Goal: Task Accomplishment & Management: Manage account settings

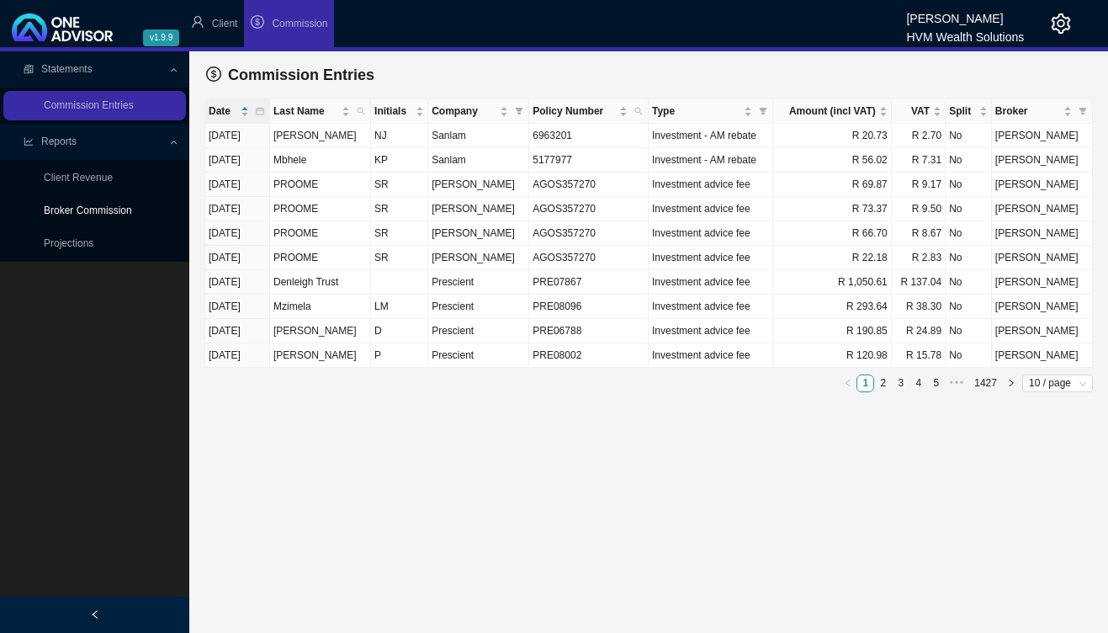
click at [109, 205] on link "Broker Commission" at bounding box center [88, 210] width 88 height 12
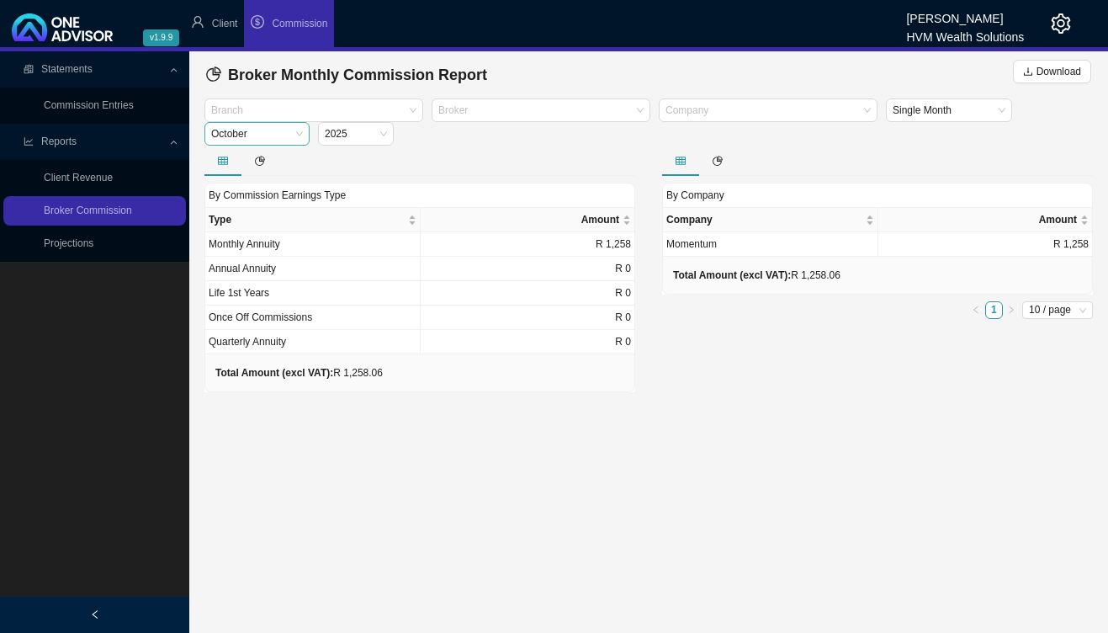
click at [282, 125] on span "October" at bounding box center [257, 134] width 92 height 22
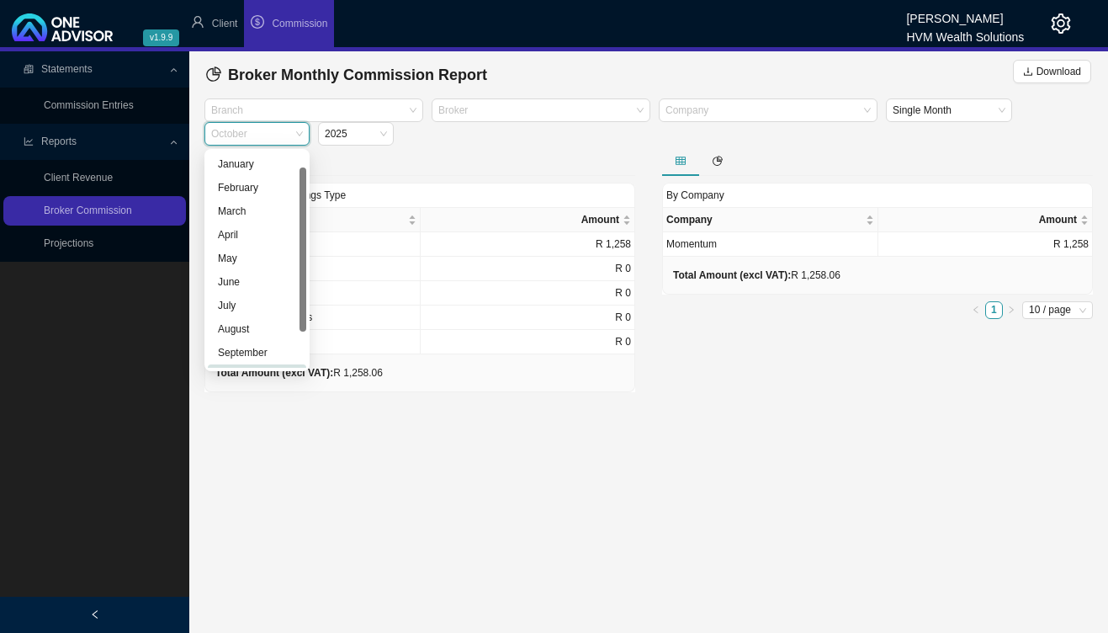
scroll to position [20, 0]
click at [268, 333] on div "September" at bounding box center [257, 332] width 78 height 17
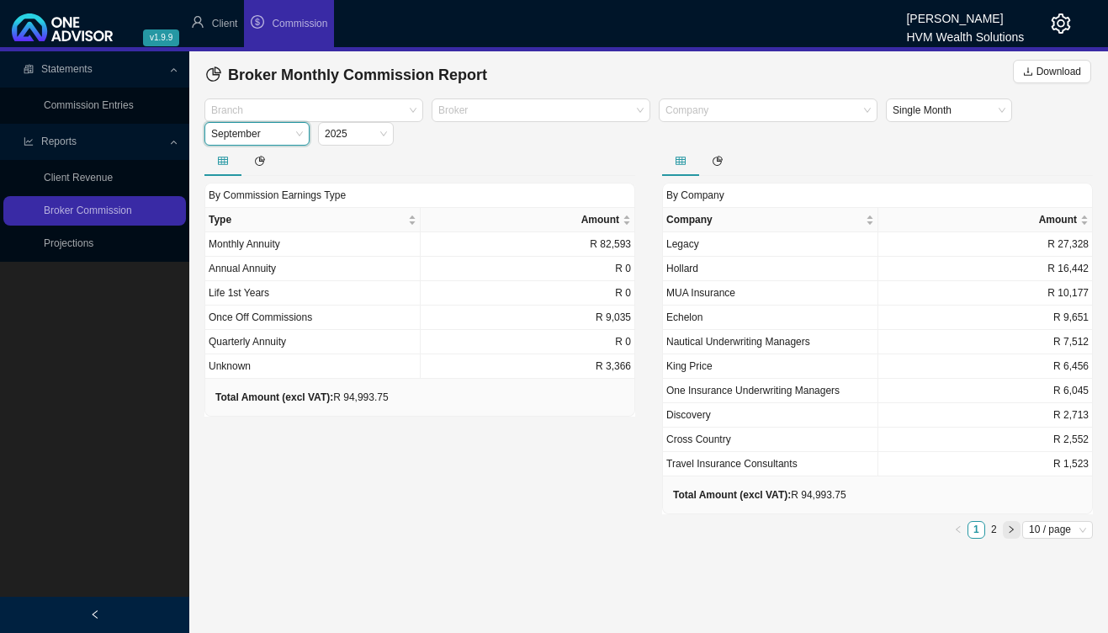
click at [1004, 534] on button "button" at bounding box center [1012, 530] width 18 height 18
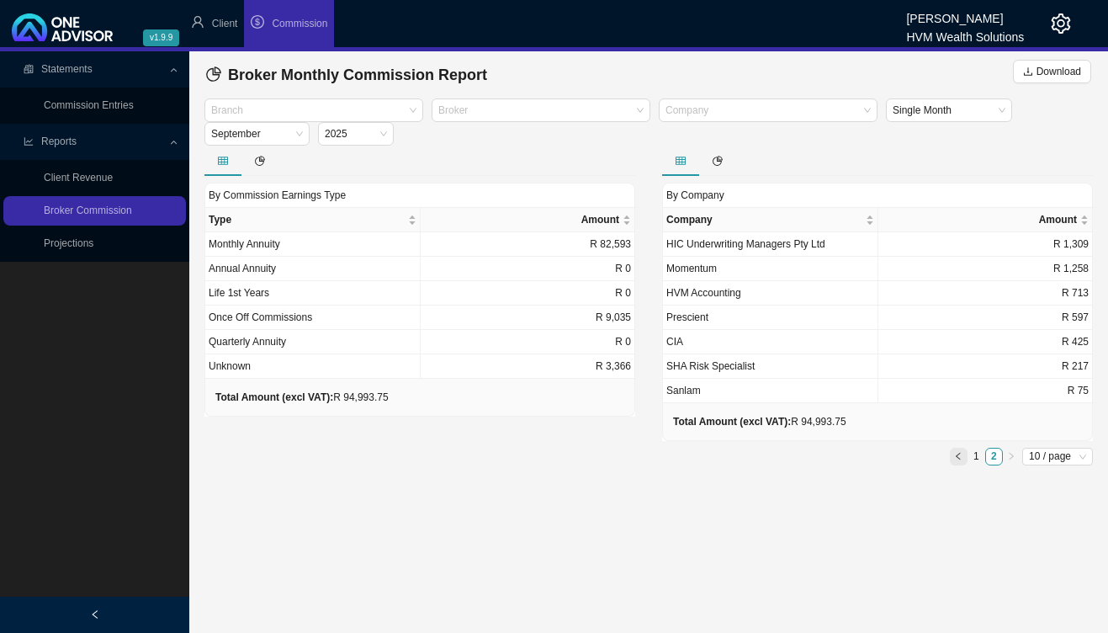
click at [958, 455] on icon "left" at bounding box center [958, 456] width 8 height 8
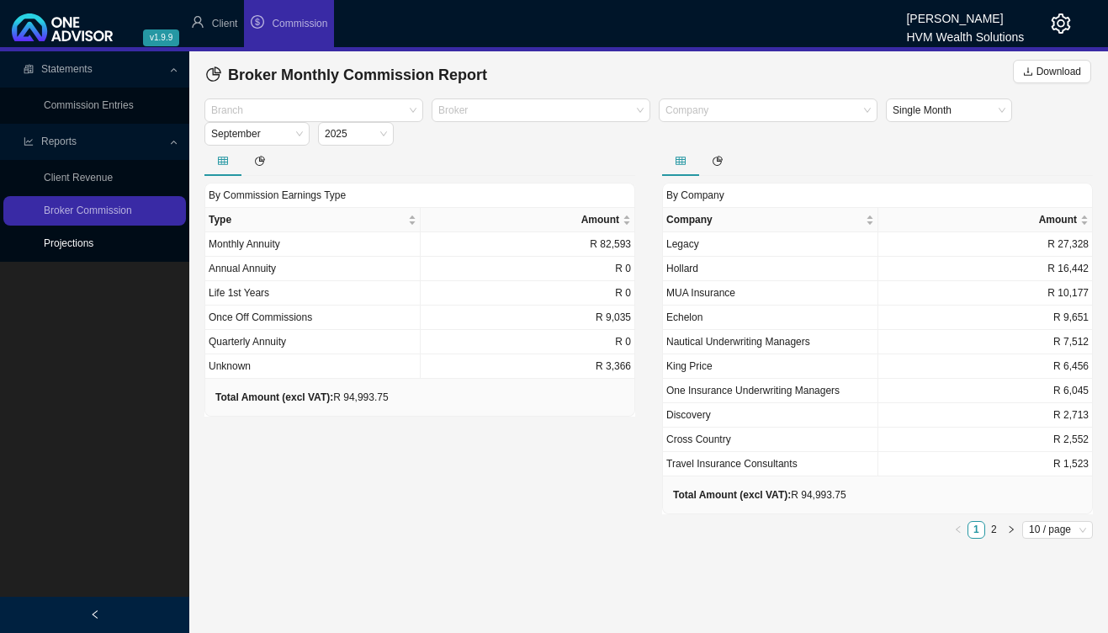
click at [93, 248] on link "Projections" at bounding box center [69, 243] width 50 height 12
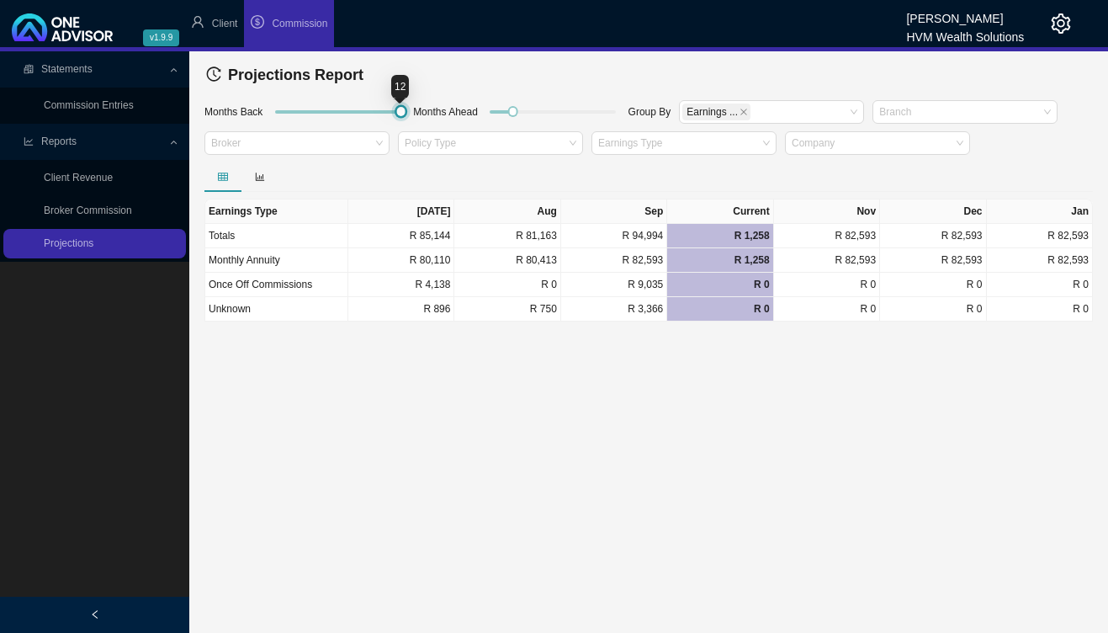
drag, startPoint x: 309, startPoint y: 109, endPoint x: 427, endPoint y: 115, distance: 118.0
click at [432, 111] on div "Months Back Months Ahead Group By Earnings ... Branch Broker Policy Type Earnin…" at bounding box center [648, 129] width 897 height 63
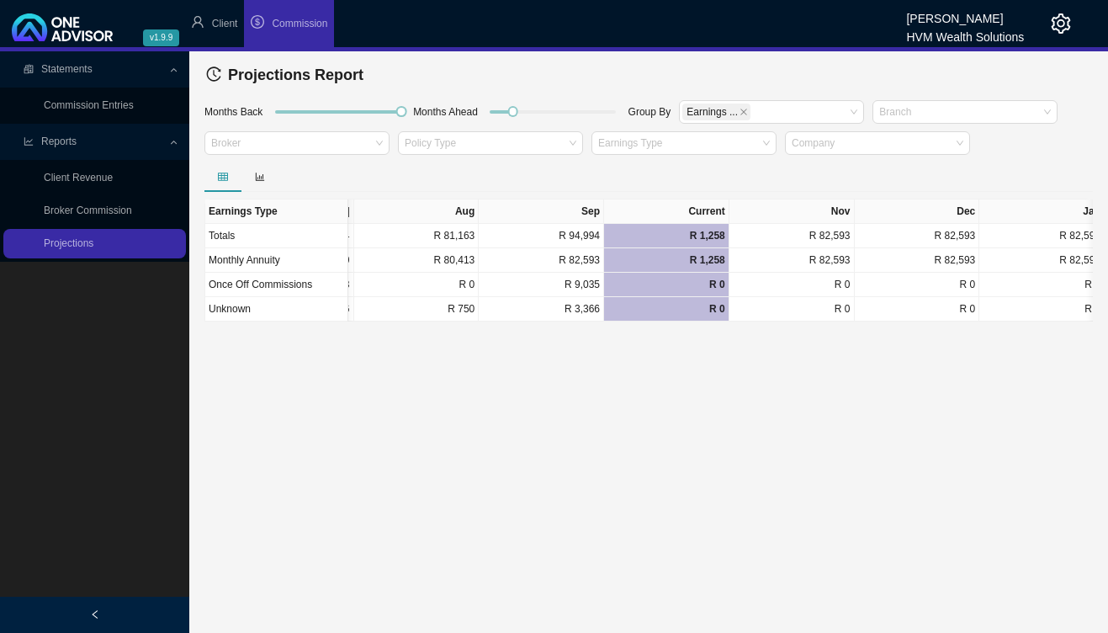
scroll to position [0, 1258]
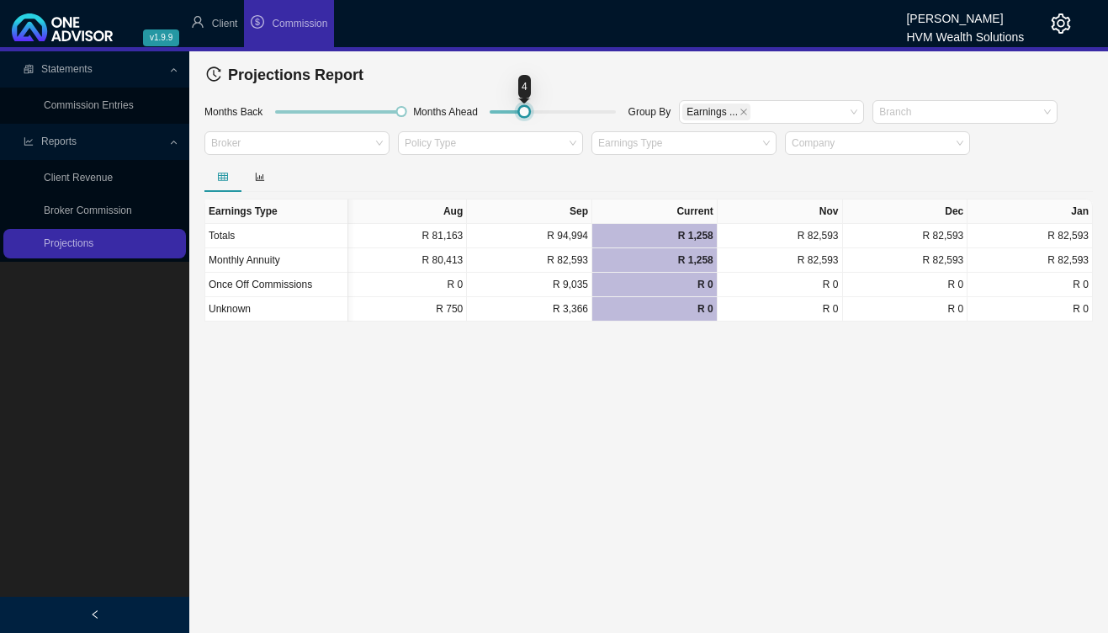
drag, startPoint x: 515, startPoint y: 111, endPoint x: 526, endPoint y: 109, distance: 11.1
click at [526, 109] on div at bounding box center [525, 112] width 8 height 8
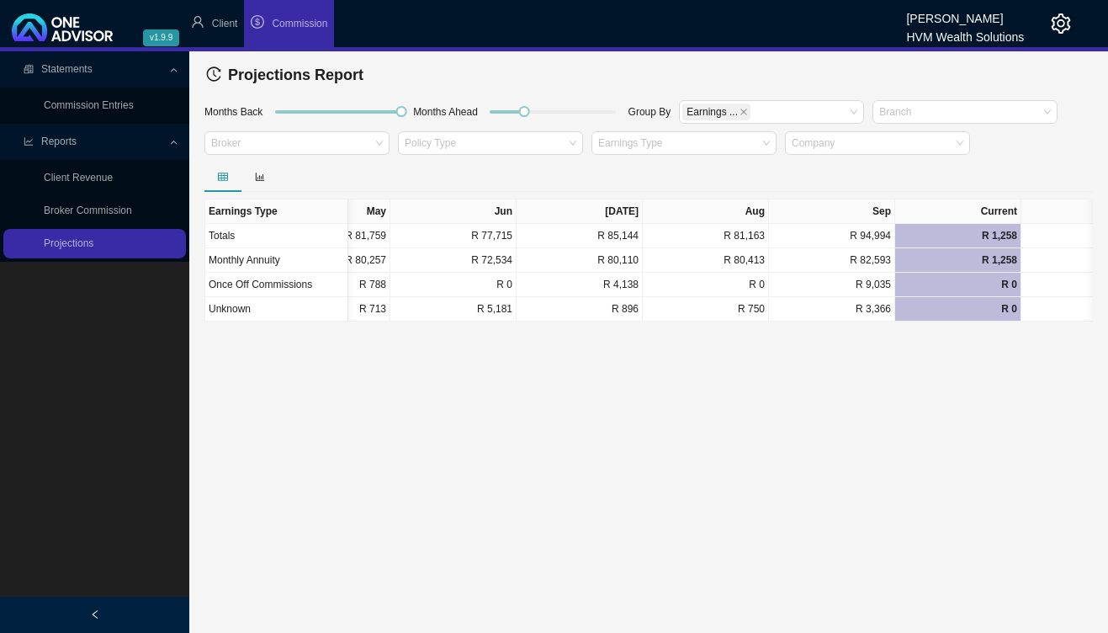
scroll to position [0, 965]
click at [617, 547] on main "Statements Commission Entries Reports Client Revenue Broker Commission Projecti…" at bounding box center [554, 341] width 1108 height 581
click at [215, 621] on main "Statements Commission Entries Reports Client Revenue Broker Commission Projecti…" at bounding box center [554, 341] width 1108 height 581
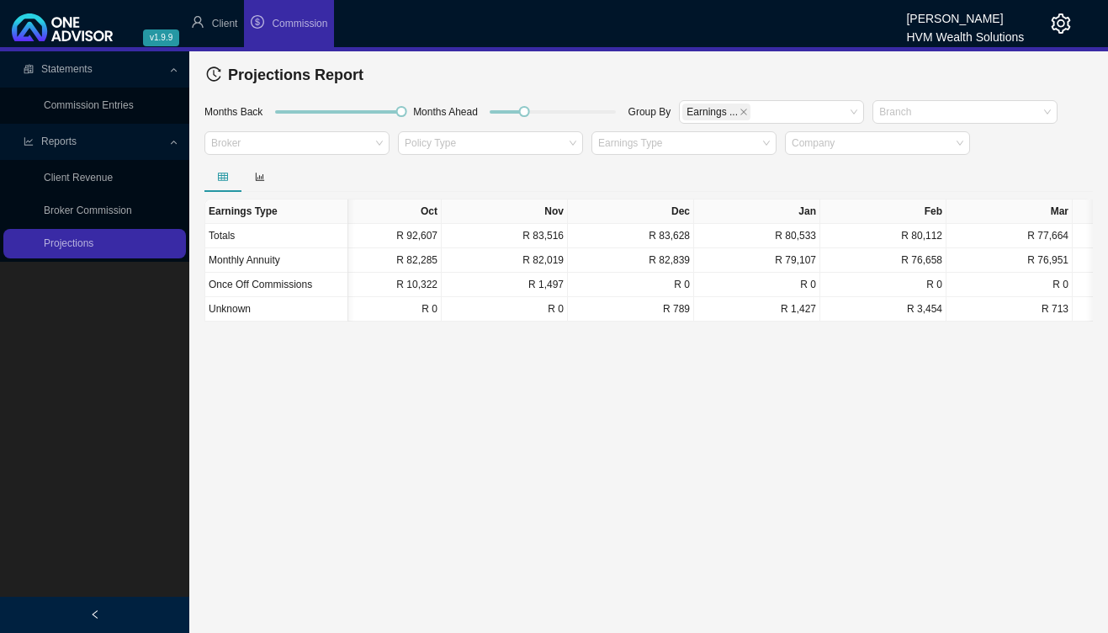
scroll to position [0, 0]
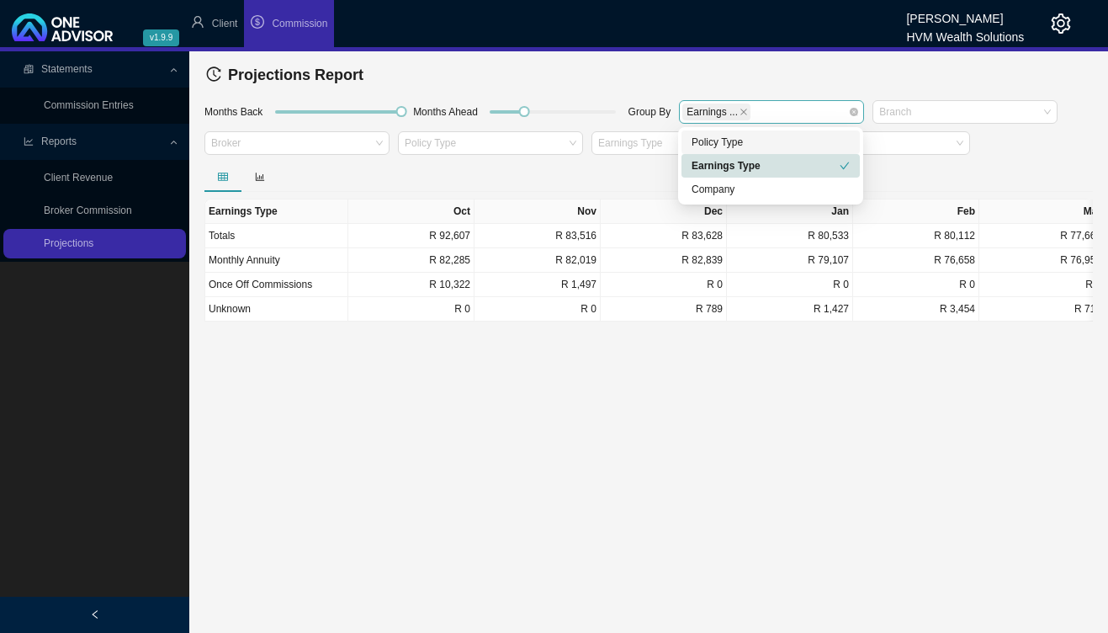
click at [790, 112] on div "Earnings ..." at bounding box center [763, 112] width 162 height 20
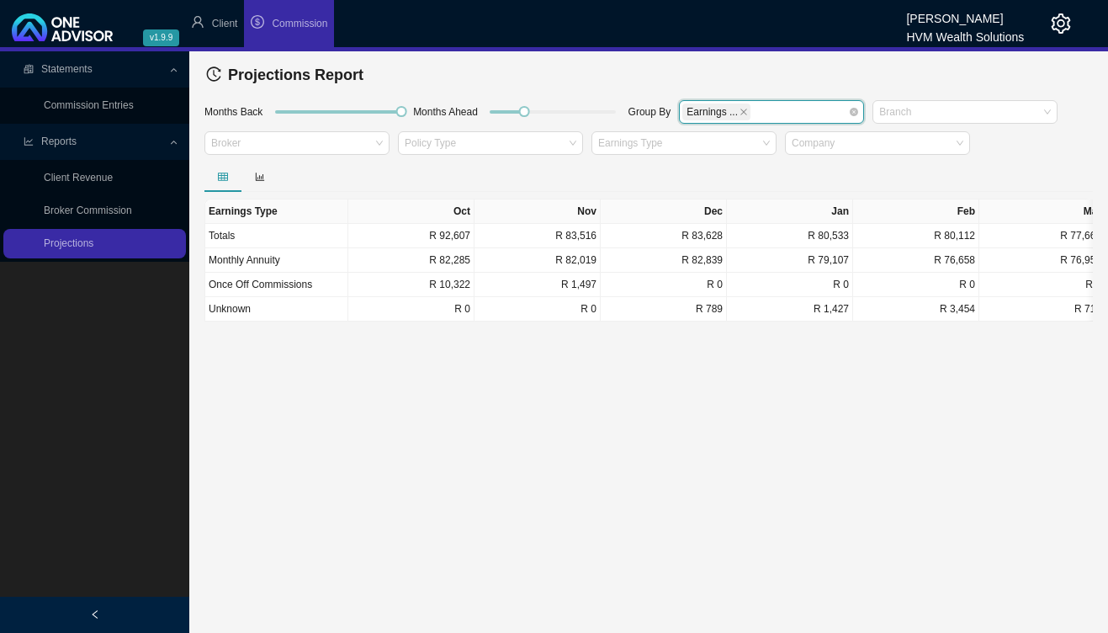
click at [790, 112] on div "Earnings ..." at bounding box center [763, 112] width 162 height 20
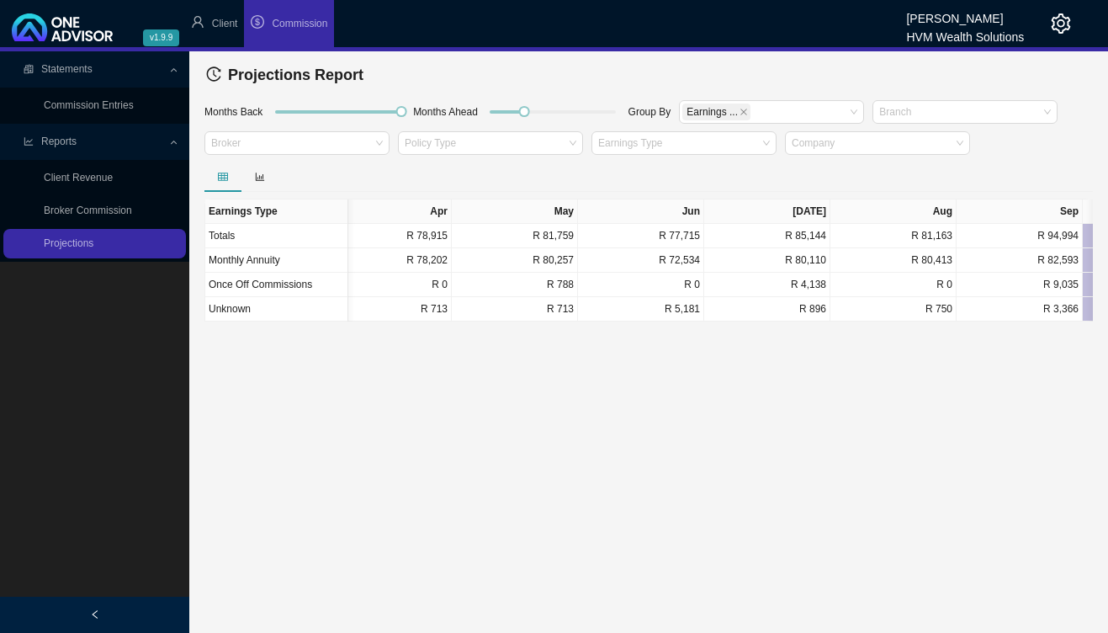
scroll to position [0, 840]
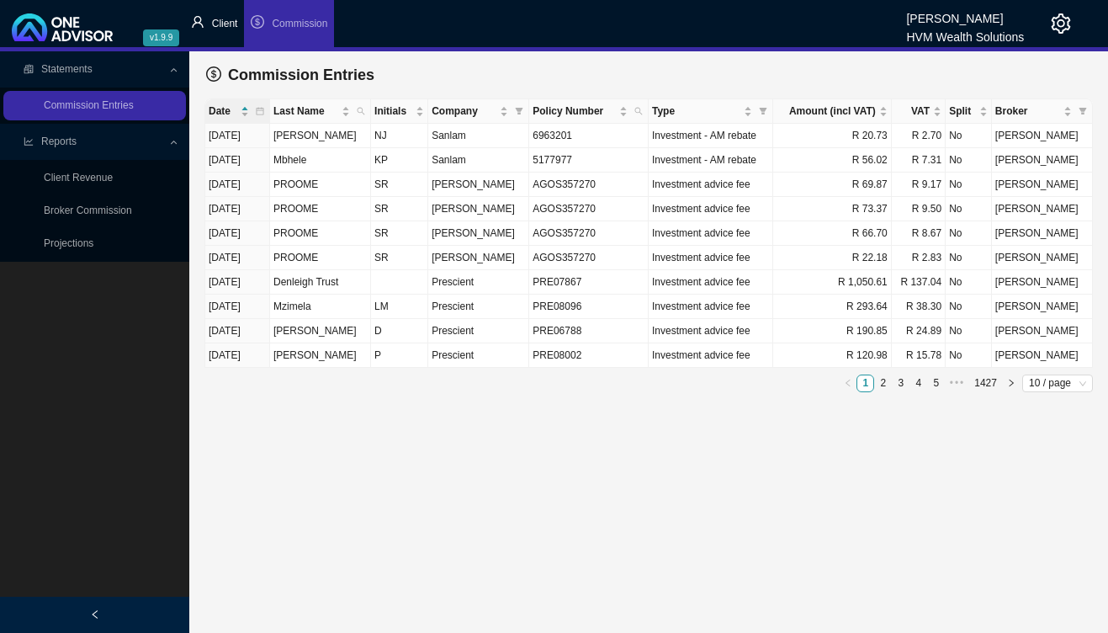
click at [228, 19] on span "Client" at bounding box center [225, 24] width 26 height 12
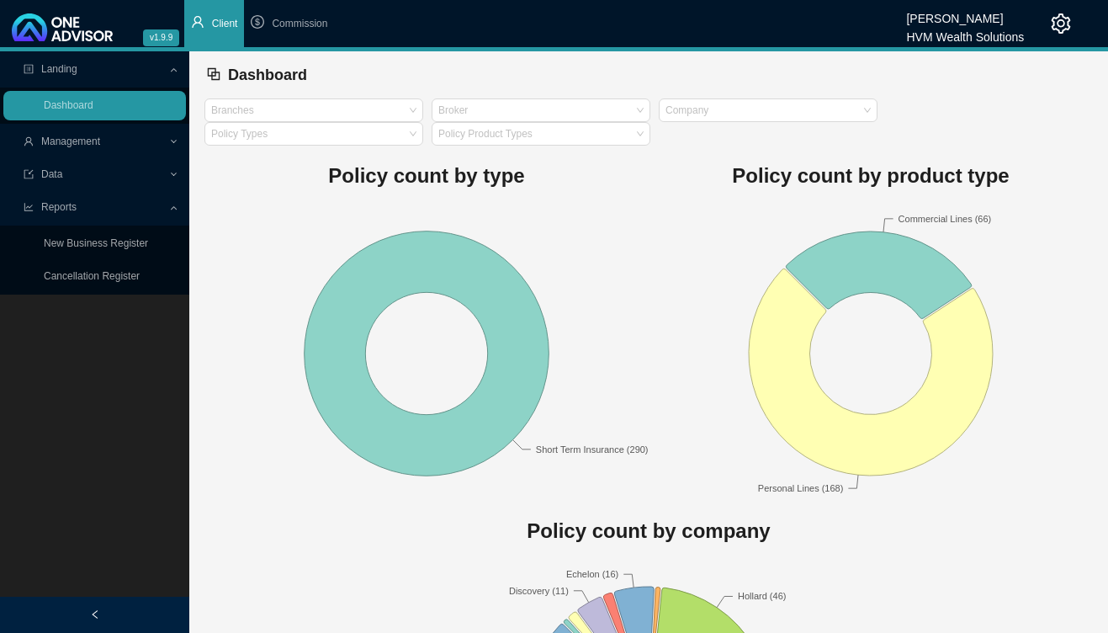
click at [127, 133] on span "Management" at bounding box center [96, 141] width 145 height 29
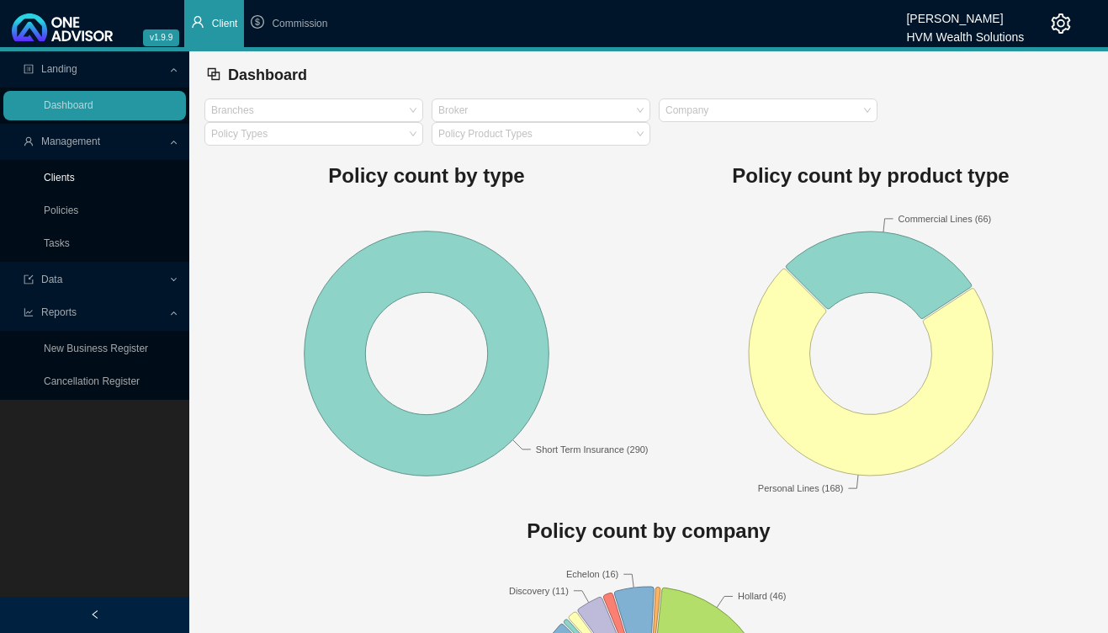
click at [75, 178] on link "Clients" at bounding box center [59, 178] width 31 height 12
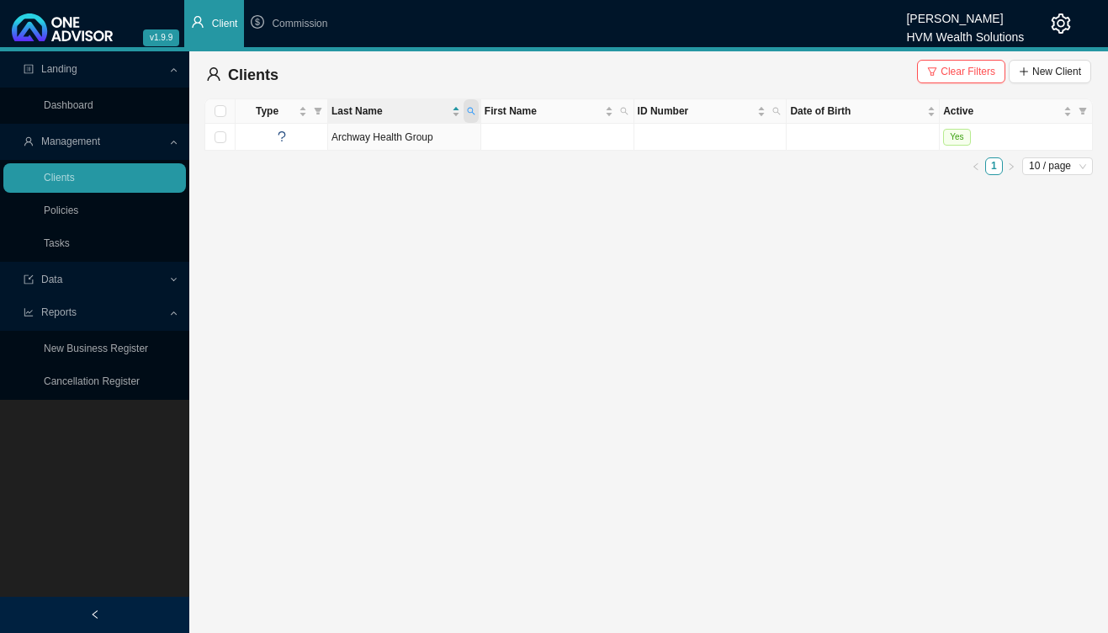
click at [474, 112] on icon "search" at bounding box center [471, 111] width 8 height 8
type input "brink"
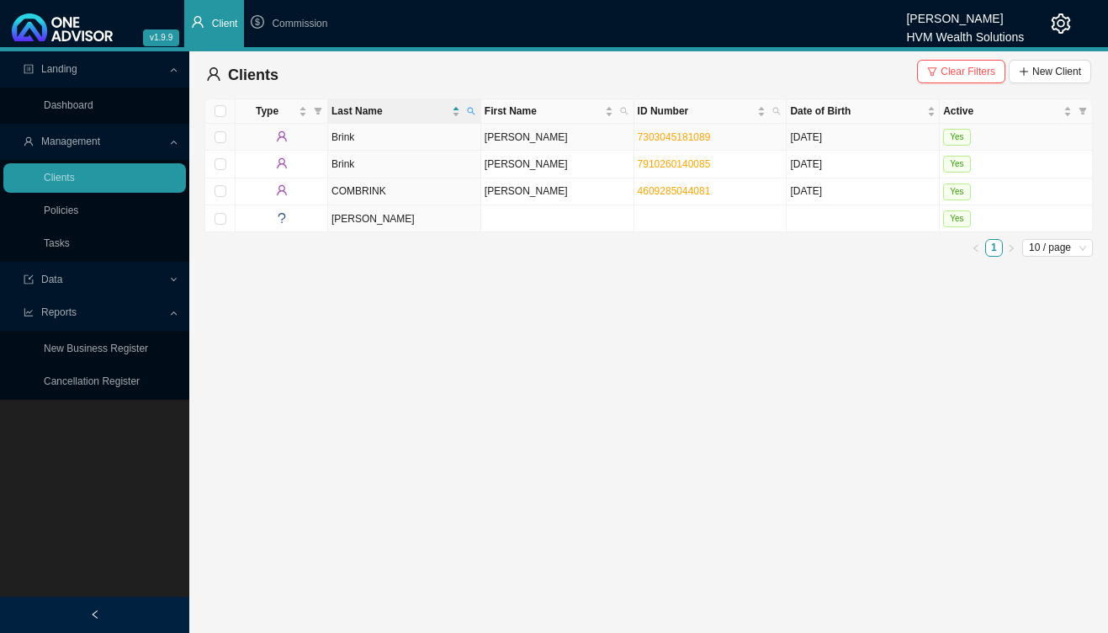
click at [601, 134] on td "Stephen" at bounding box center [557, 137] width 153 height 27
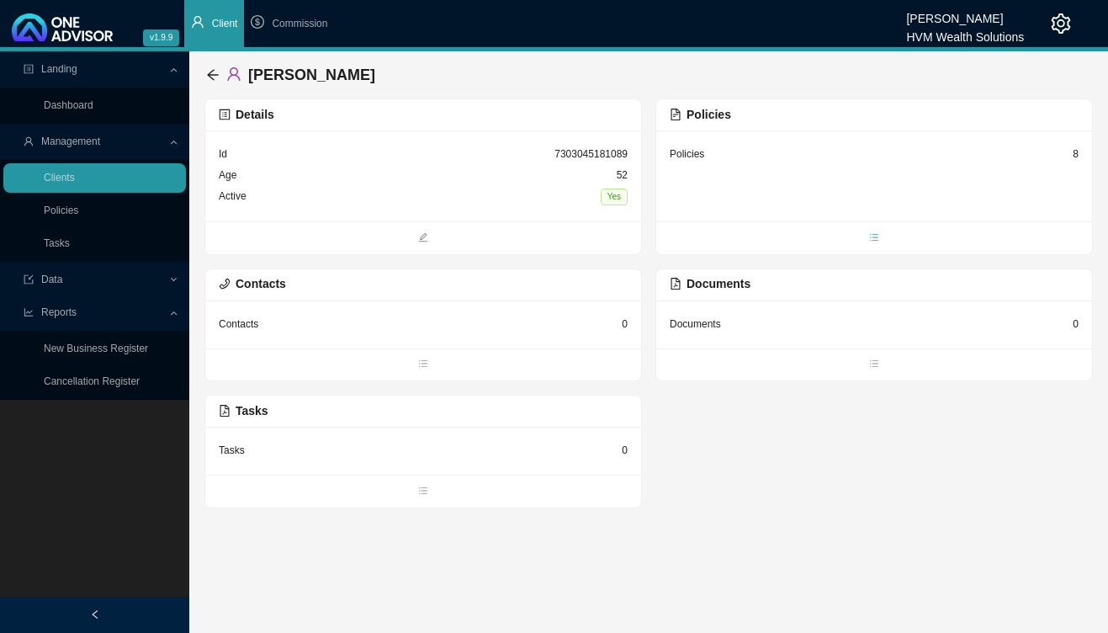
click at [872, 236] on icon "bars" at bounding box center [874, 237] width 10 height 10
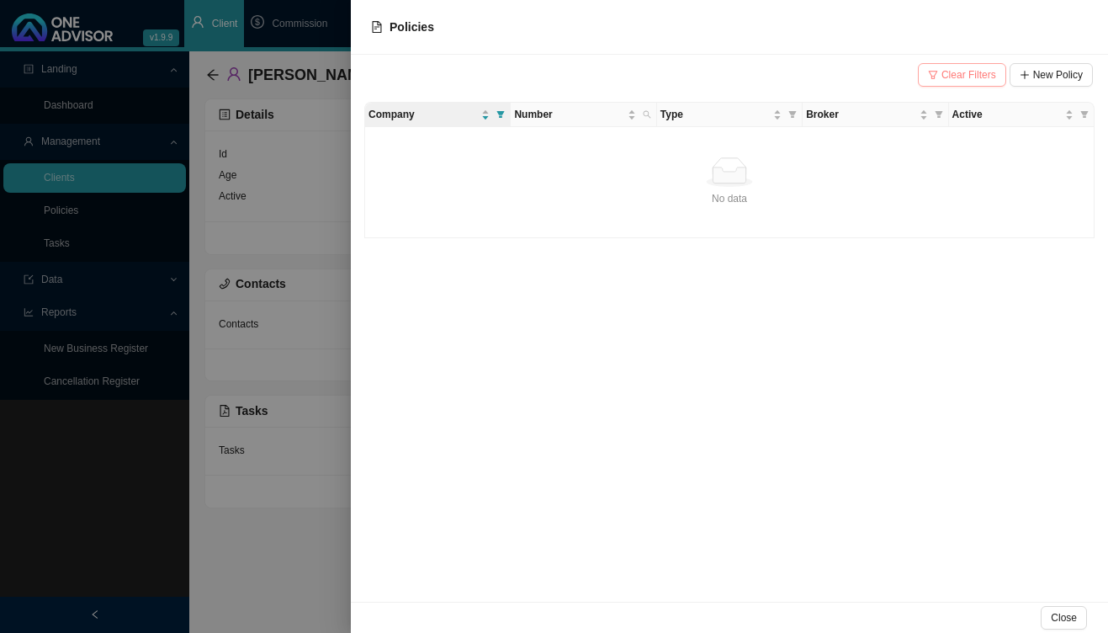
click at [958, 63] on div "Clear Filters New Policy" at bounding box center [729, 78] width 727 height 34
click at [954, 77] on span "Clear Filters" at bounding box center [969, 74] width 55 height 17
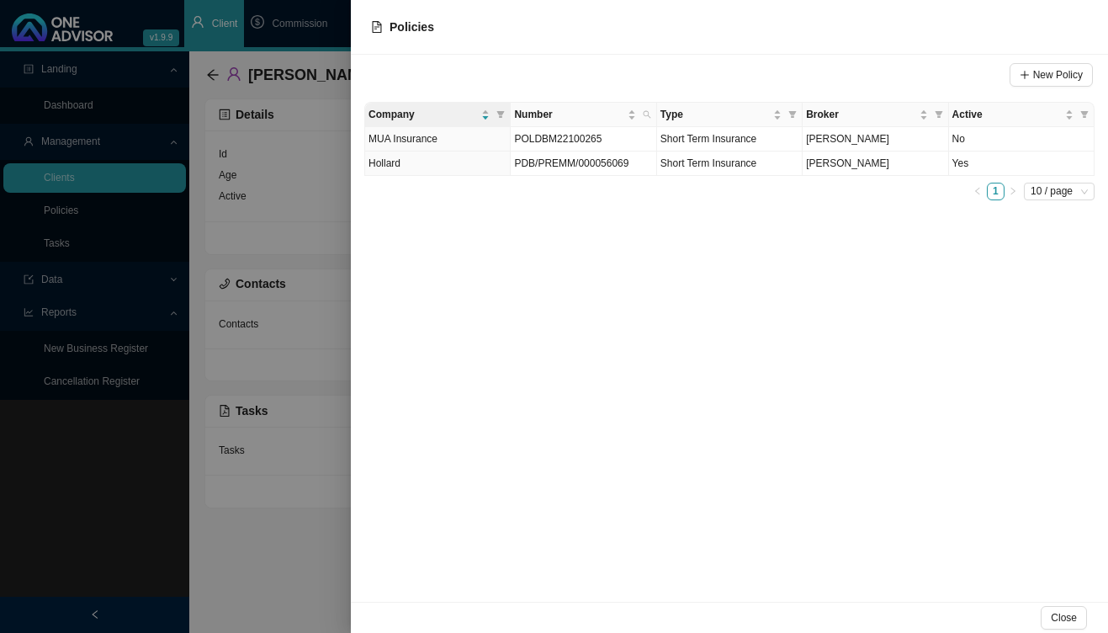
click at [254, 258] on div at bounding box center [554, 316] width 1108 height 633
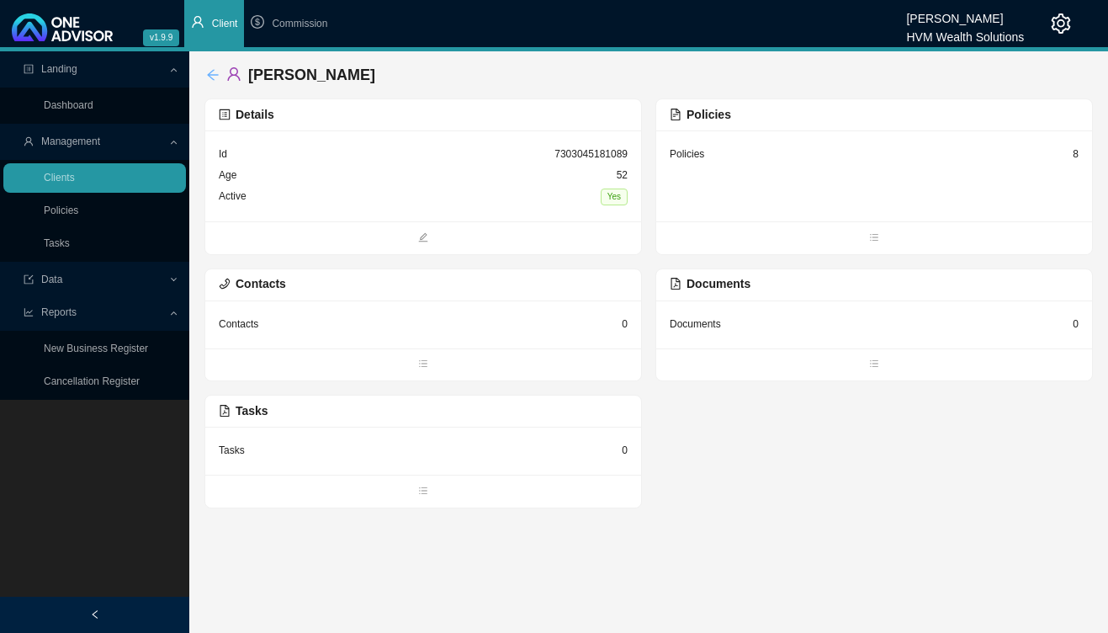
click at [215, 73] on icon "arrow-left" at bounding box center [212, 74] width 13 height 13
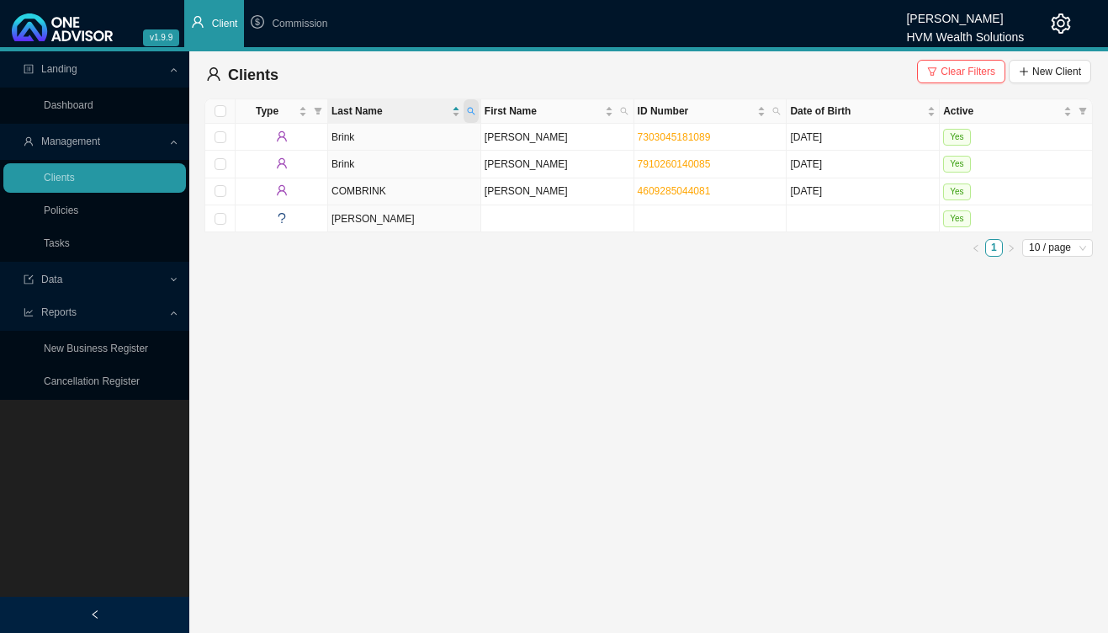
click at [469, 108] on icon "search" at bounding box center [471, 111] width 8 height 8
type input "khun khun"
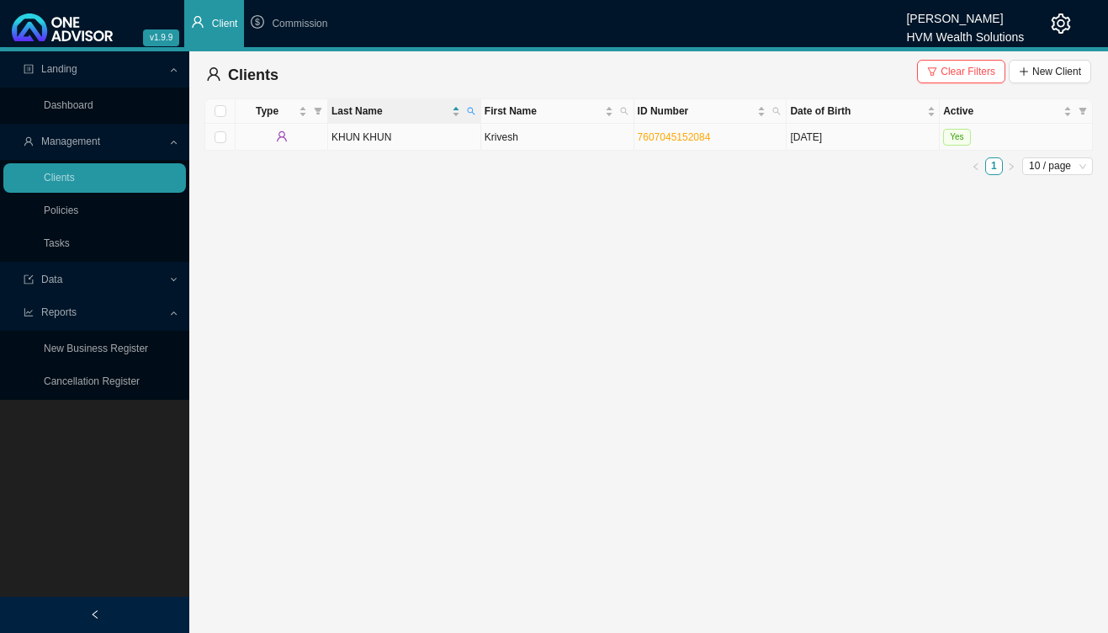
click at [555, 145] on td "Krivesh" at bounding box center [557, 137] width 153 height 27
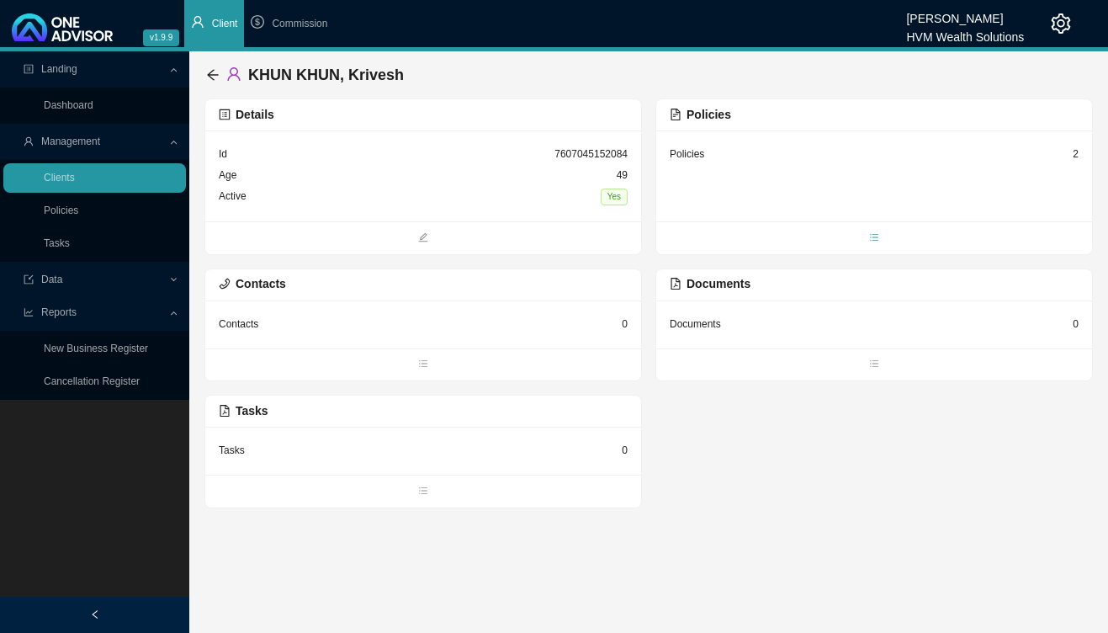
click at [875, 240] on icon "bars" at bounding box center [874, 237] width 10 height 10
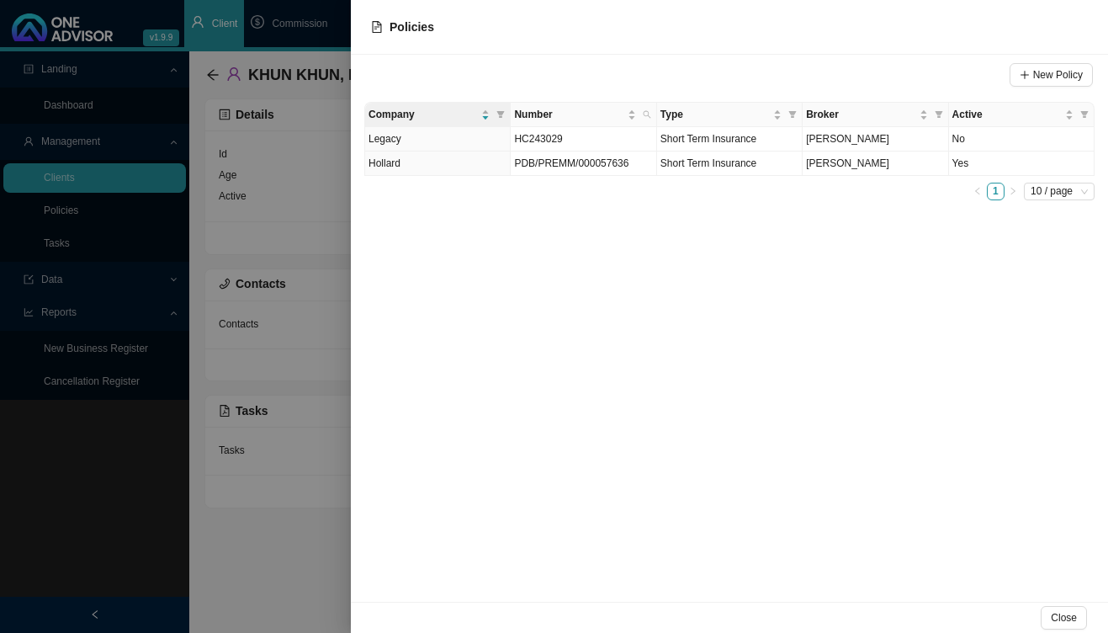
click at [315, 256] on div at bounding box center [554, 316] width 1108 height 633
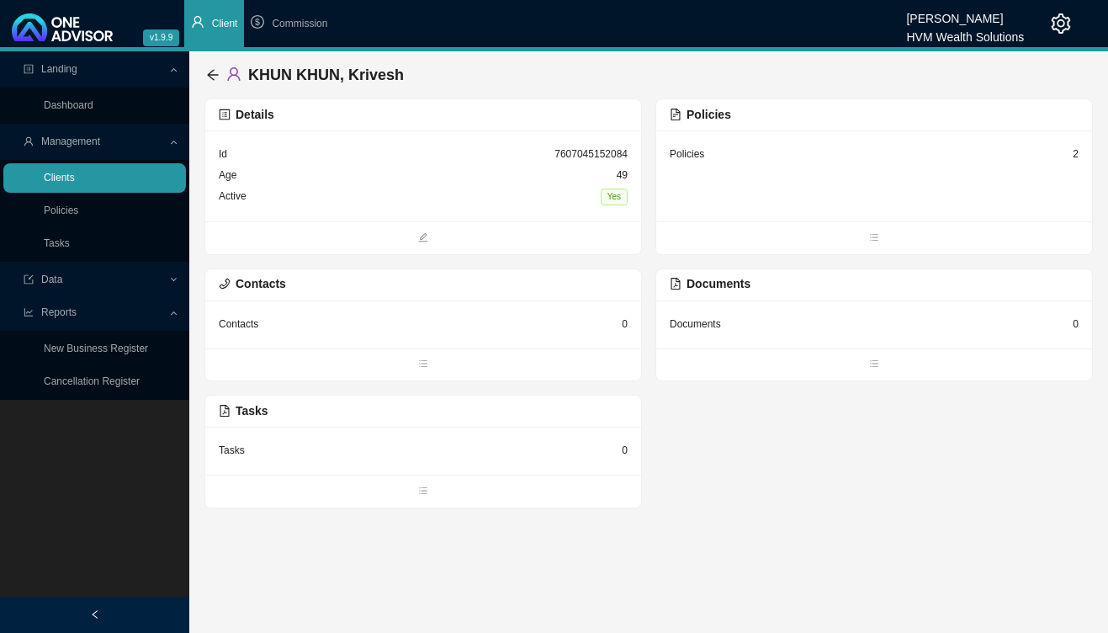
click at [75, 176] on link "Clients" at bounding box center [59, 178] width 31 height 12
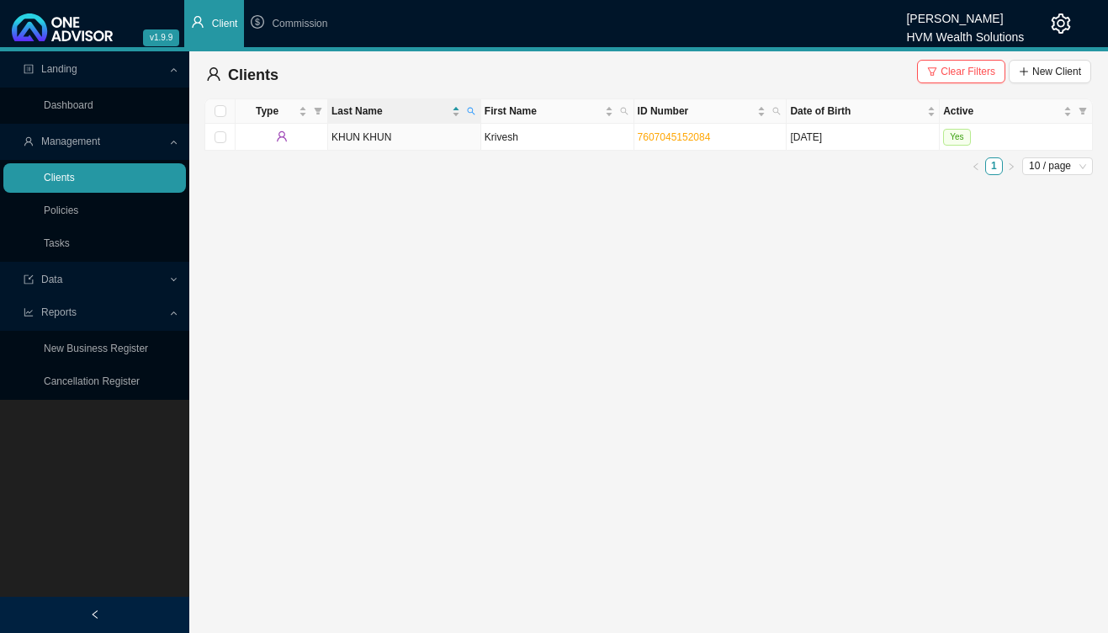
click at [72, 183] on link "Clients" at bounding box center [59, 178] width 31 height 12
click at [75, 173] on link "Clients" at bounding box center [59, 178] width 31 height 12
click at [473, 107] on icon "search" at bounding box center [471, 111] width 8 height 8
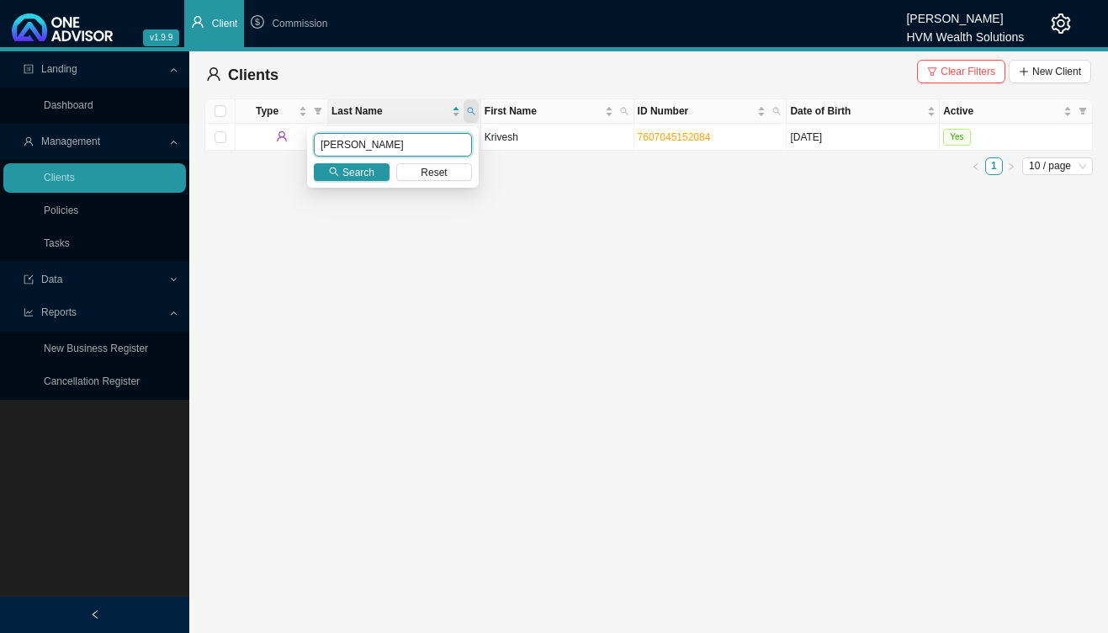
type input "van rooyen"
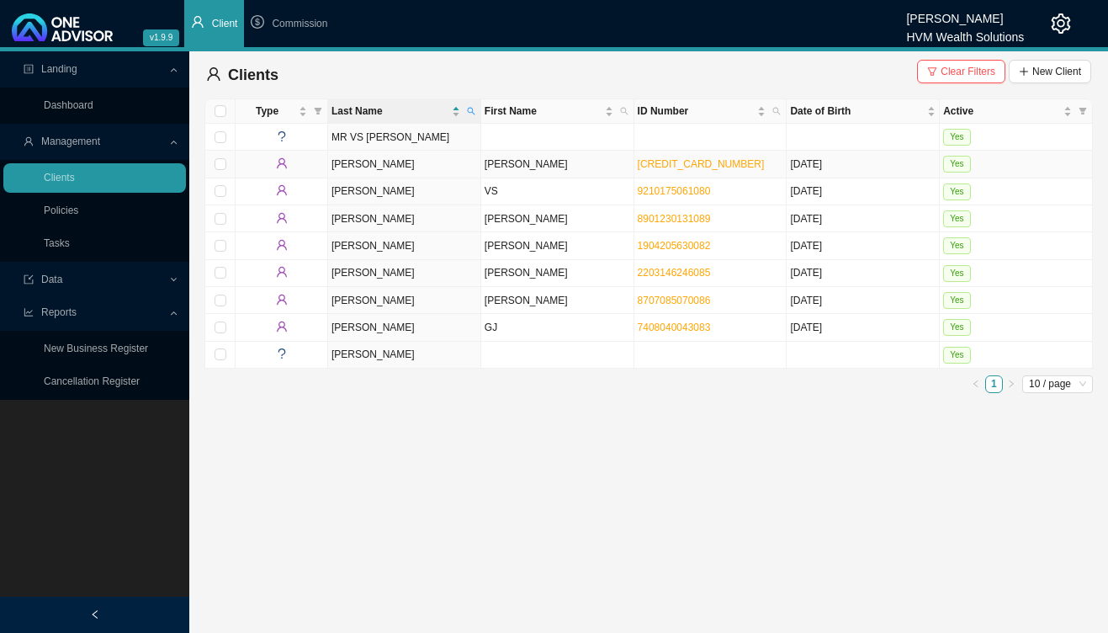
click at [434, 162] on td "van Rooyen" at bounding box center [404, 164] width 153 height 27
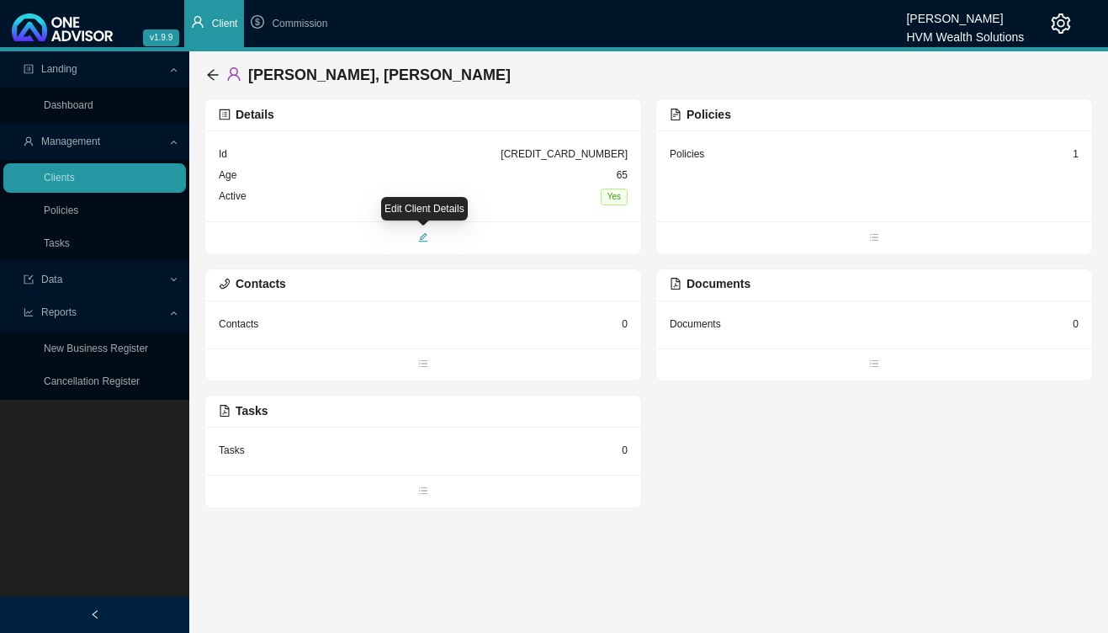
click at [430, 236] on span "edit" at bounding box center [423, 239] width 436 height 17
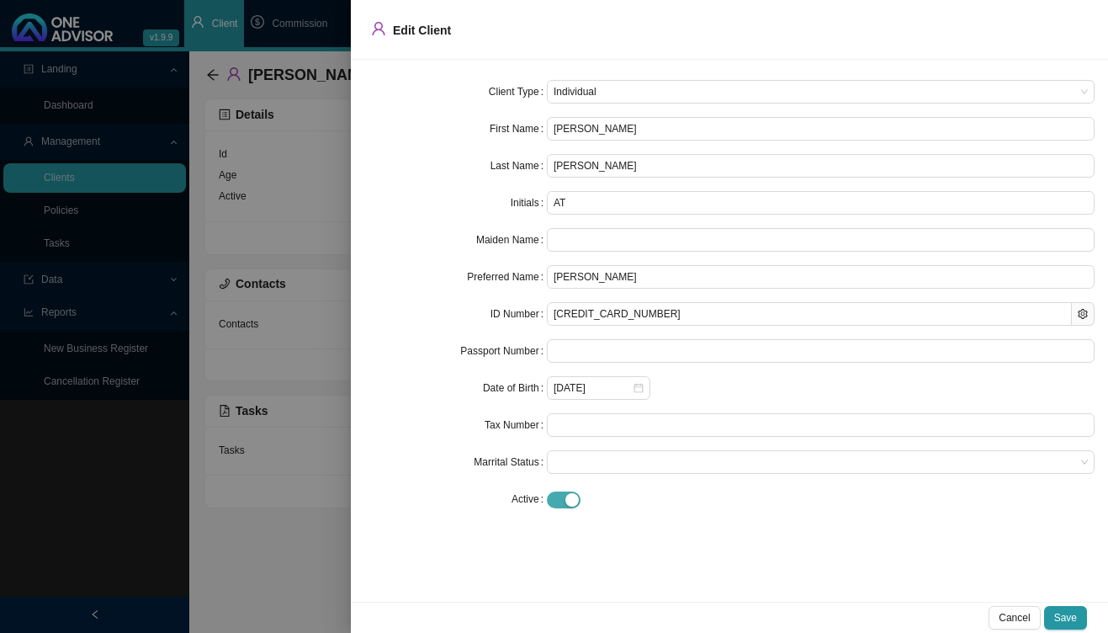
click at [554, 502] on span "button" at bounding box center [564, 499] width 34 height 17
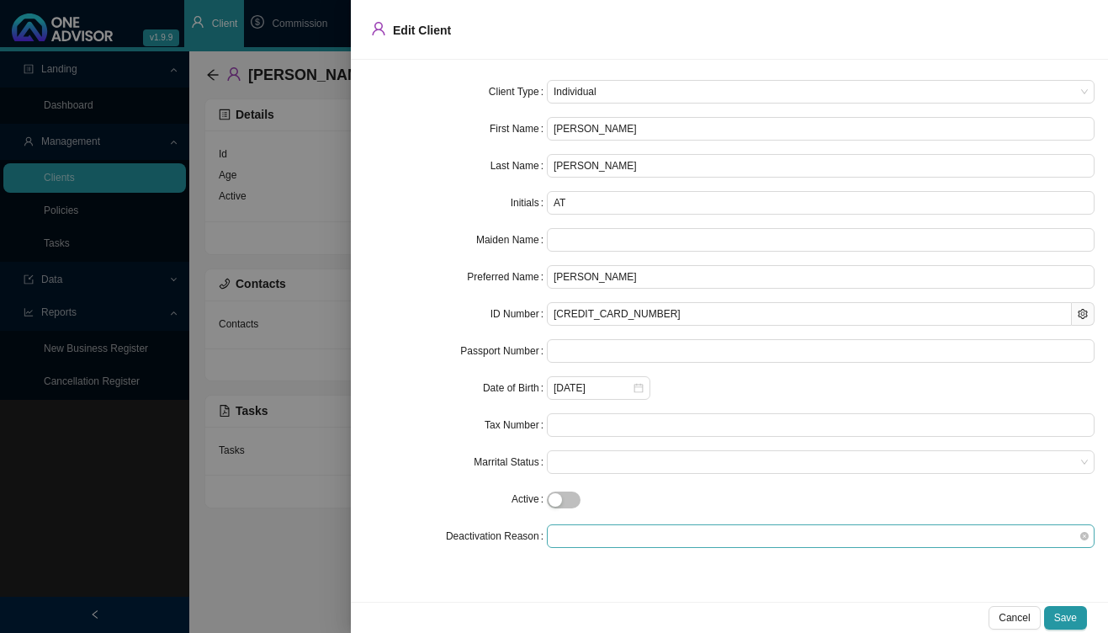
click at [665, 527] on span at bounding box center [821, 536] width 534 height 22
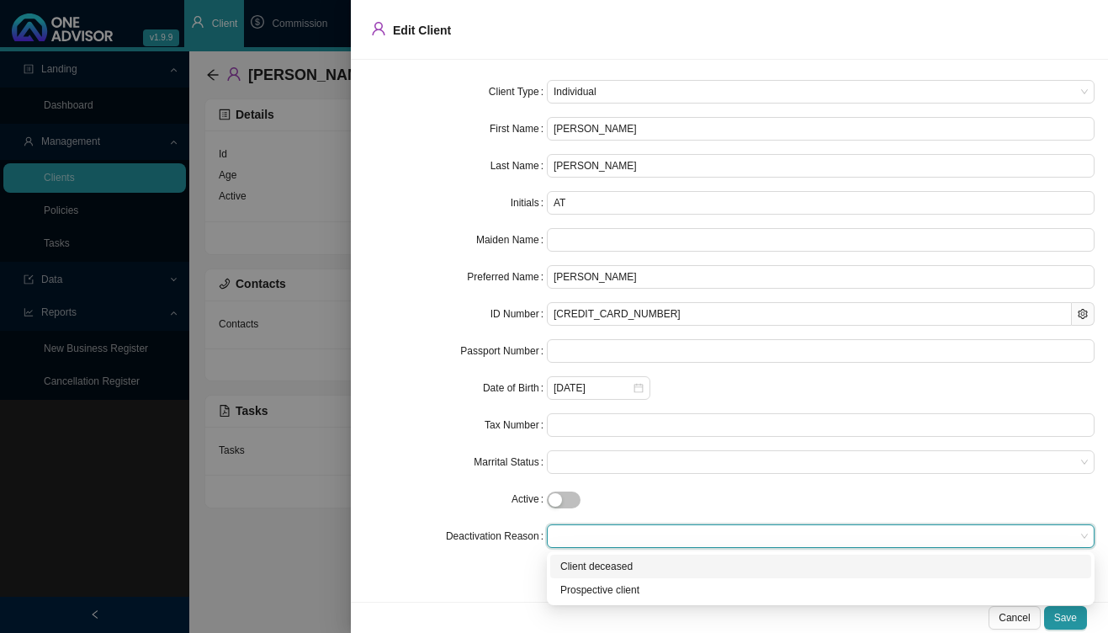
click at [645, 567] on div "Client deceased" at bounding box center [820, 566] width 521 height 17
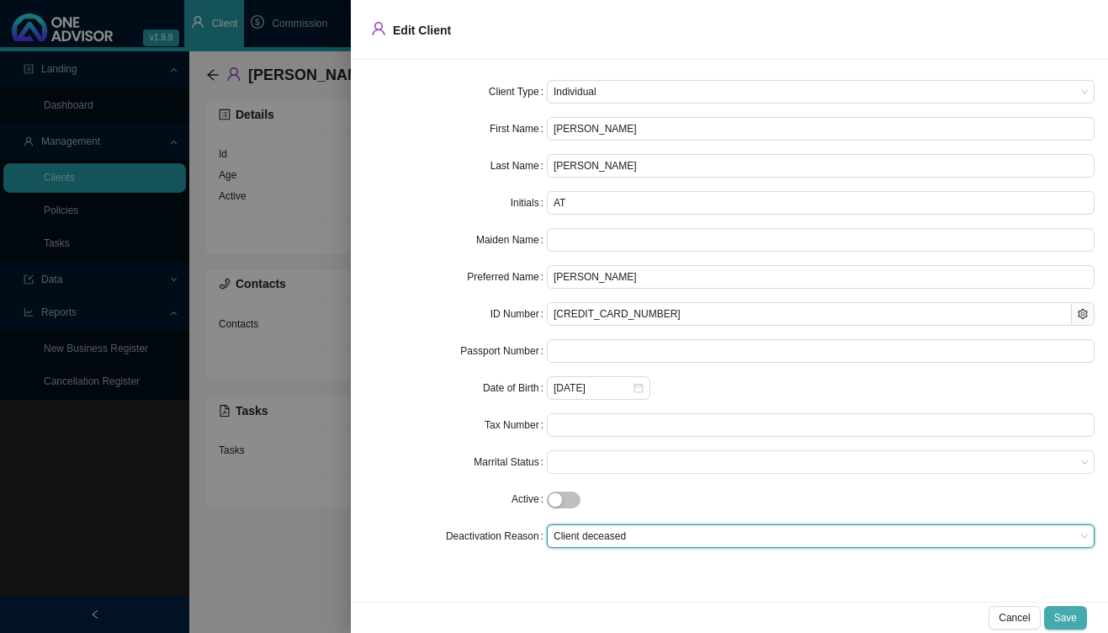
click at [1069, 621] on span "Save" at bounding box center [1065, 617] width 23 height 17
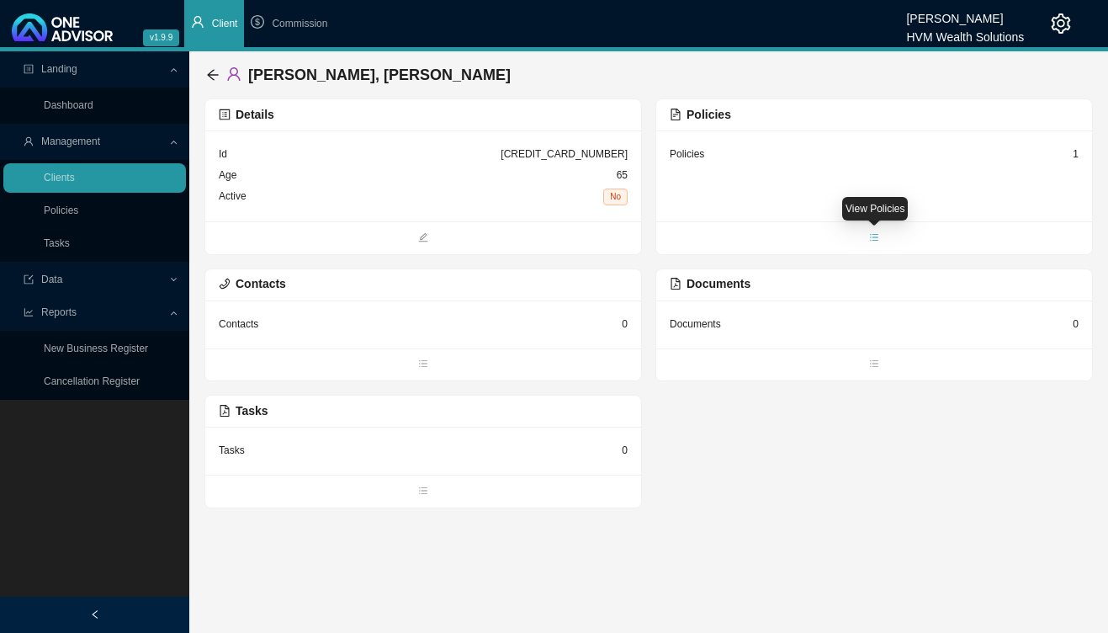
click at [867, 243] on span "bars" at bounding box center [874, 239] width 436 height 17
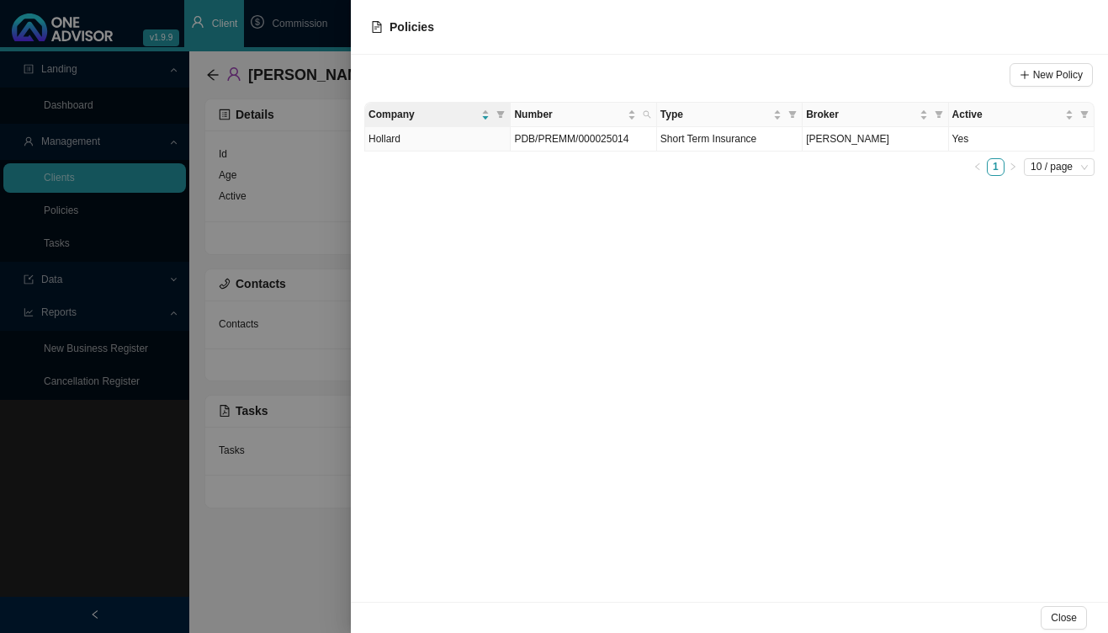
click at [305, 289] on div at bounding box center [554, 316] width 1108 height 633
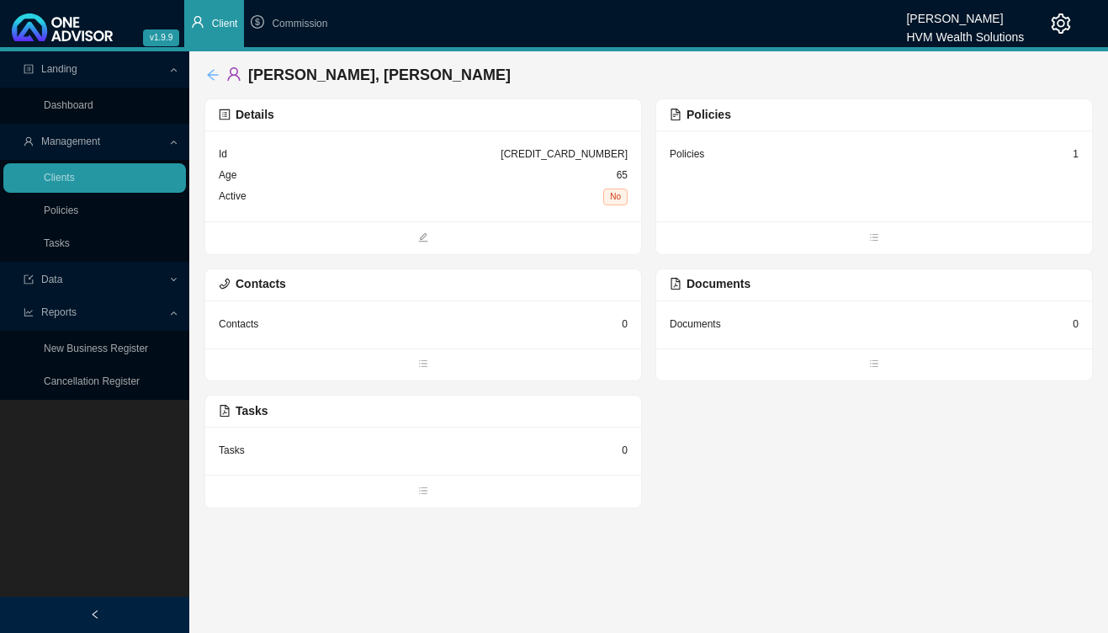
click at [210, 75] on icon "arrow-left" at bounding box center [212, 74] width 11 height 11
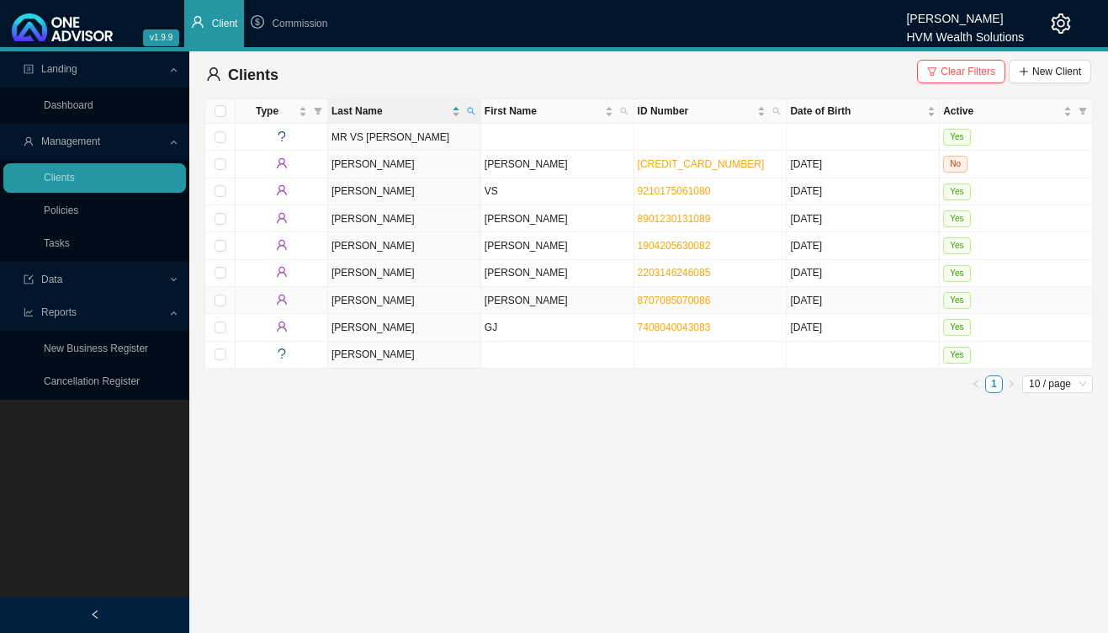
click at [530, 299] on td "RENIER" at bounding box center [557, 300] width 153 height 27
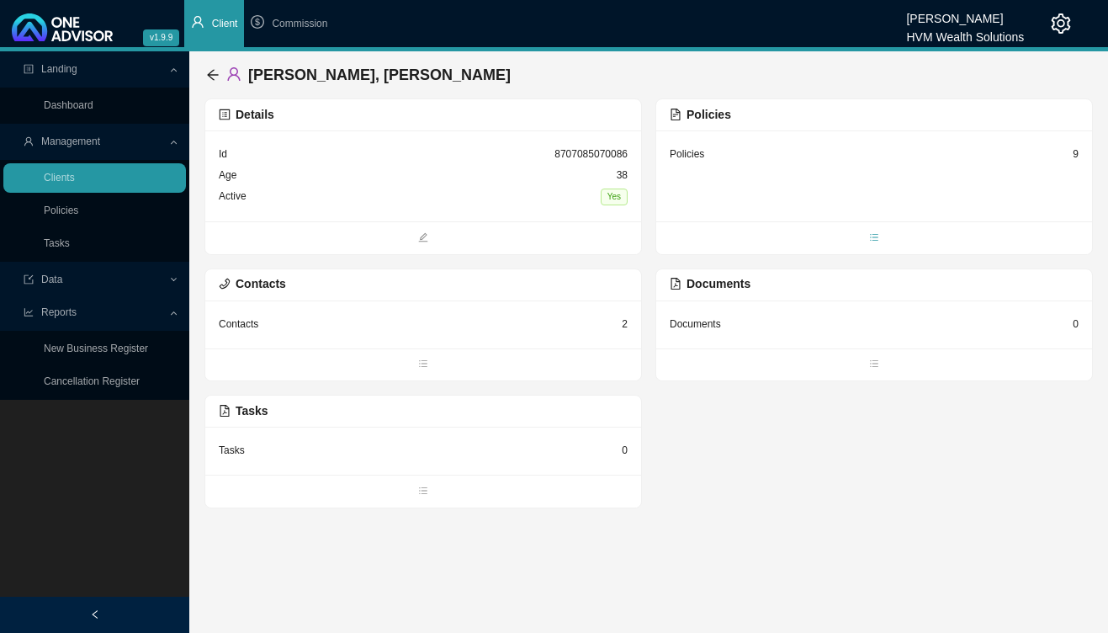
click at [877, 242] on icon "bars" at bounding box center [874, 237] width 10 height 10
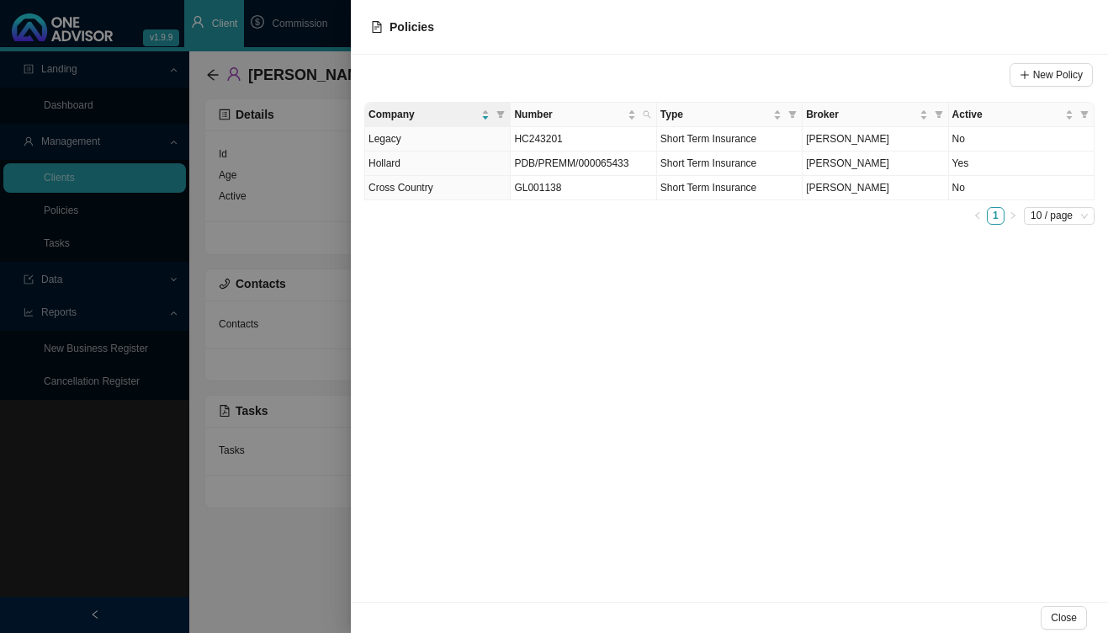
click at [330, 261] on div at bounding box center [554, 316] width 1108 height 633
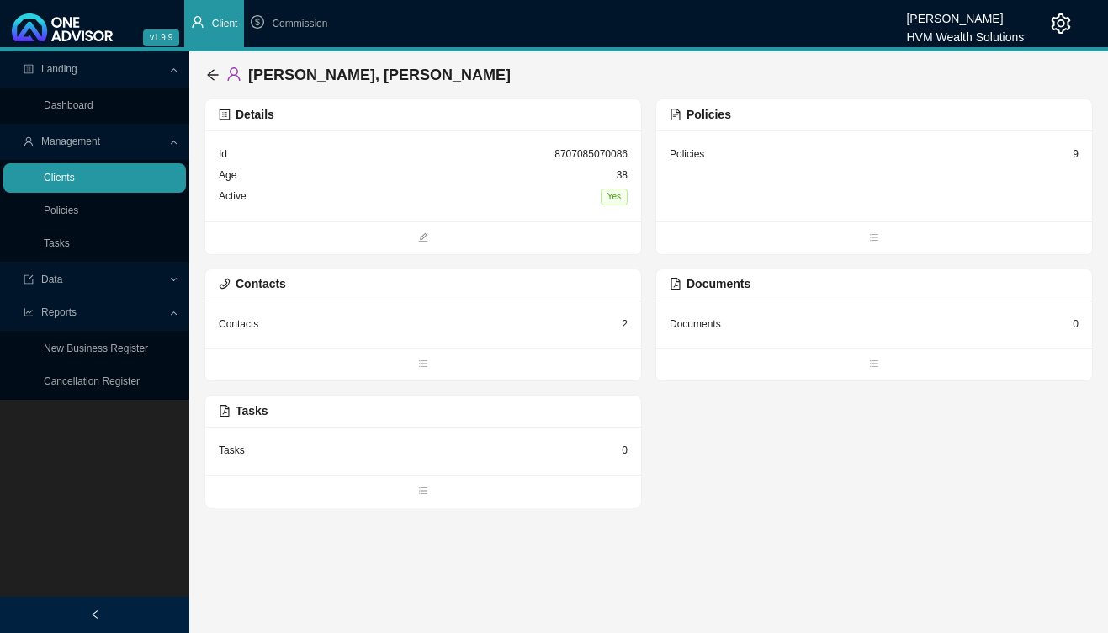
click at [75, 175] on link "Clients" at bounding box center [59, 178] width 31 height 12
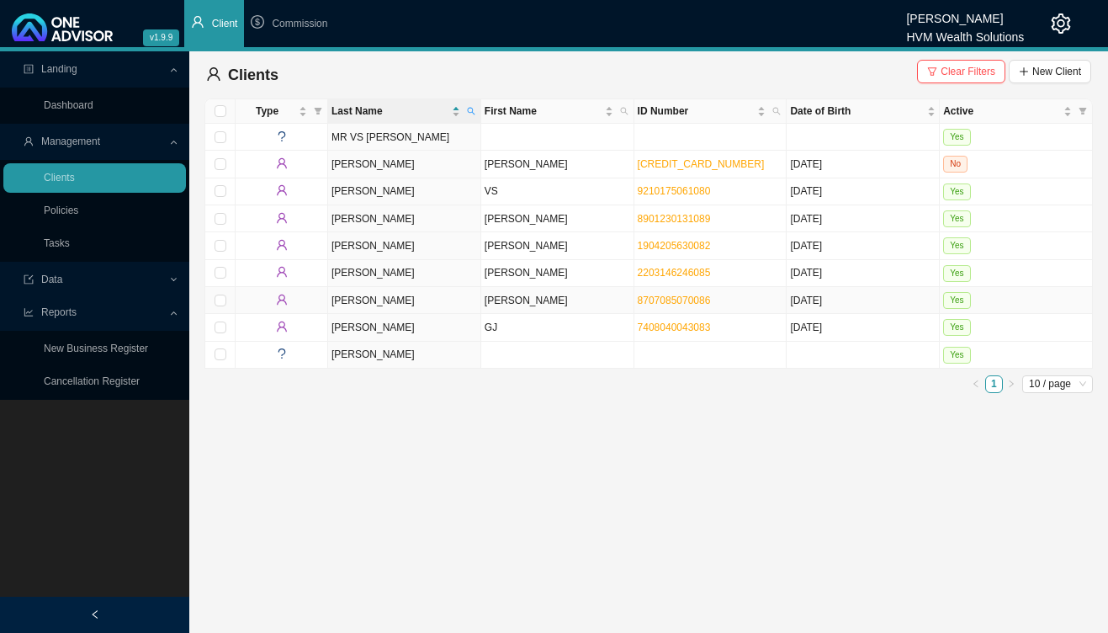
click at [458, 300] on td "VAN ROOYEN" at bounding box center [404, 300] width 153 height 27
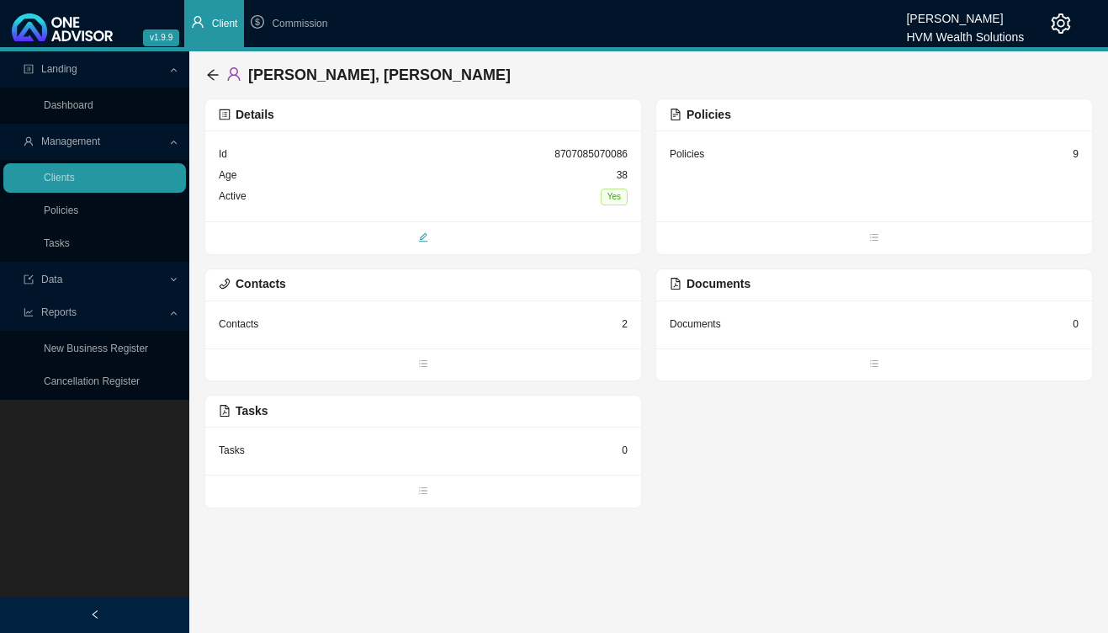
click at [422, 244] on span "edit" at bounding box center [423, 239] width 436 height 17
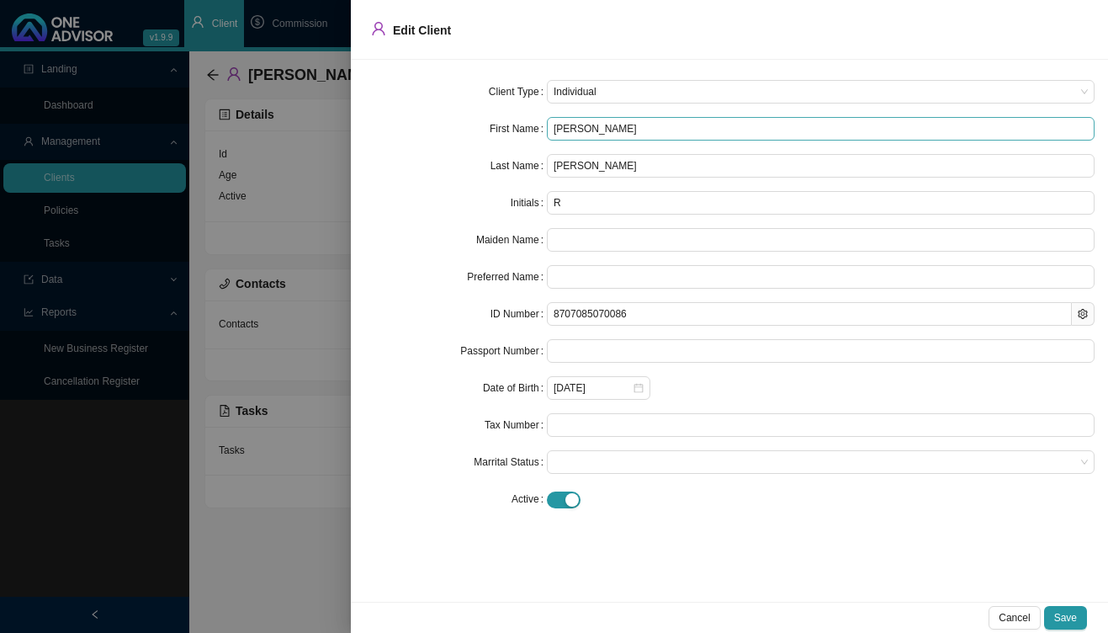
drag, startPoint x: 607, startPoint y: 134, endPoint x: 560, endPoint y: 132, distance: 46.3
click at [560, 132] on input "RENIER" at bounding box center [821, 129] width 548 height 24
type input "Re"
type input "Ren"
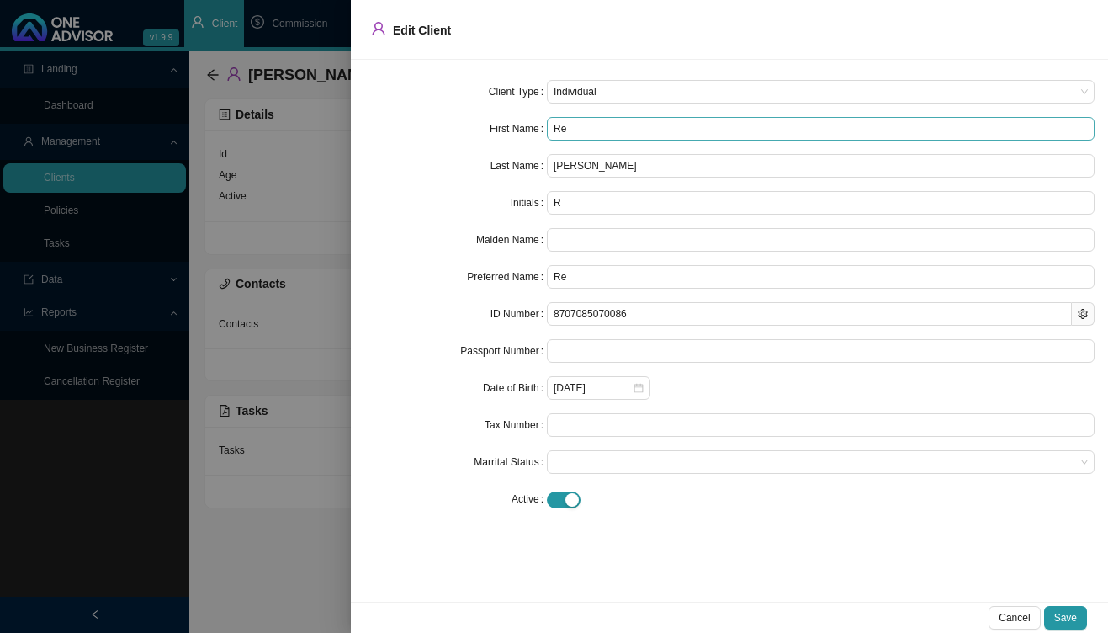
type input "Ren"
type input "Reni"
type input "Renie"
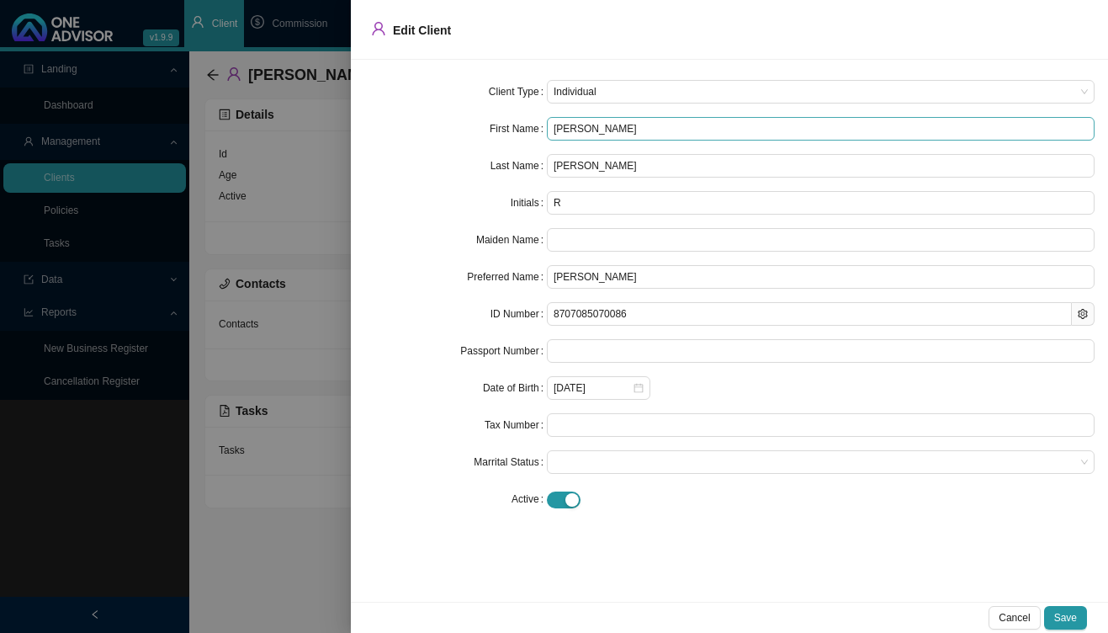
type input "Renier"
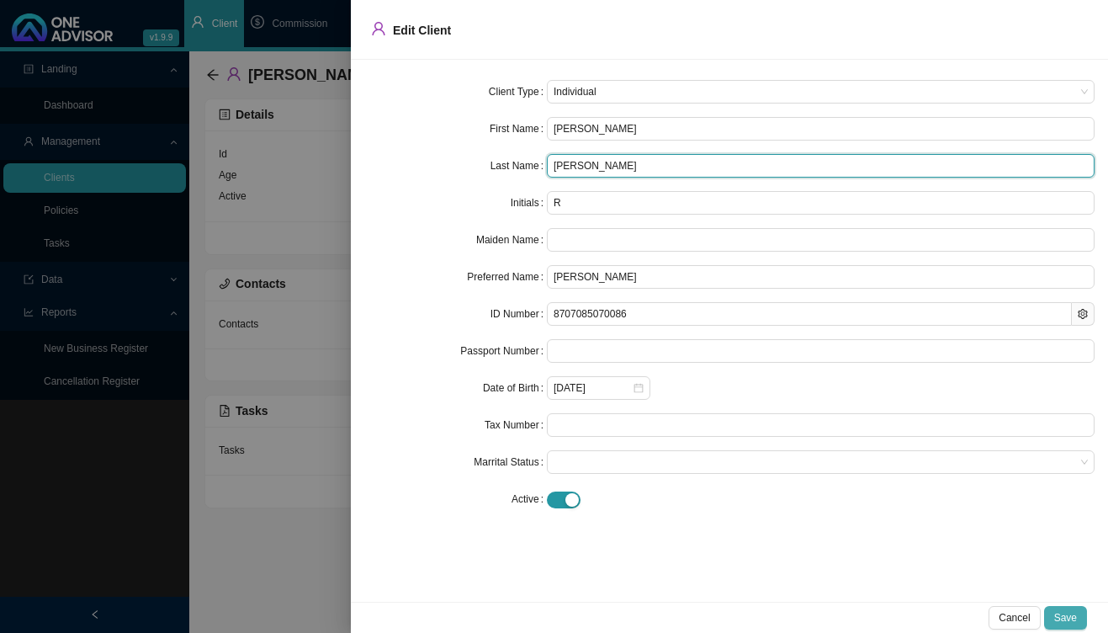
type input "van Rooyen"
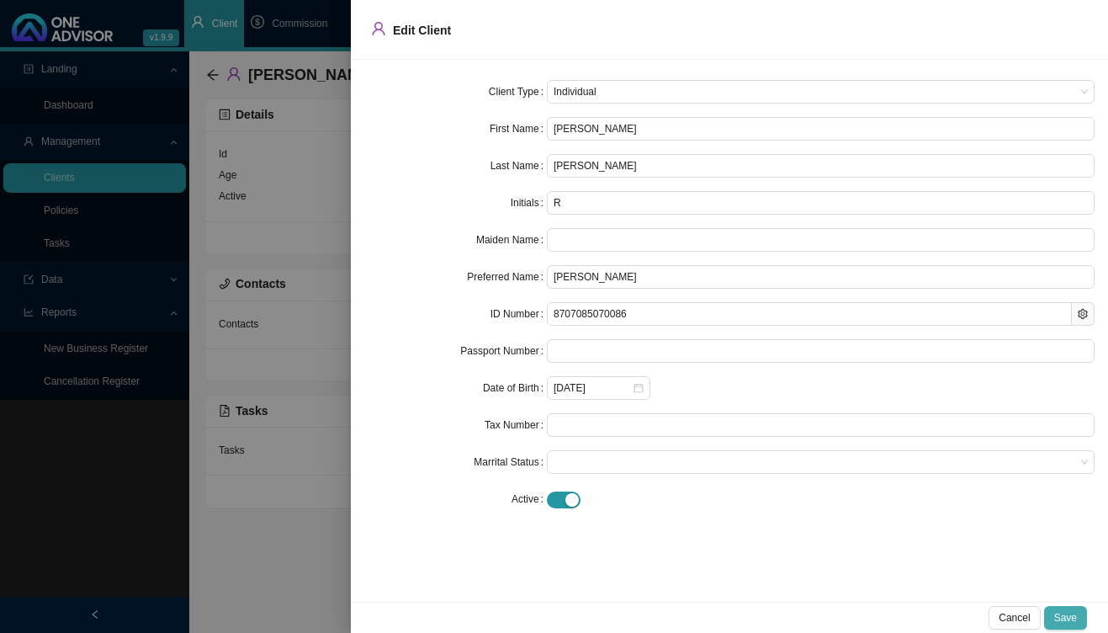
click at [1070, 616] on span "Save" at bounding box center [1065, 617] width 23 height 17
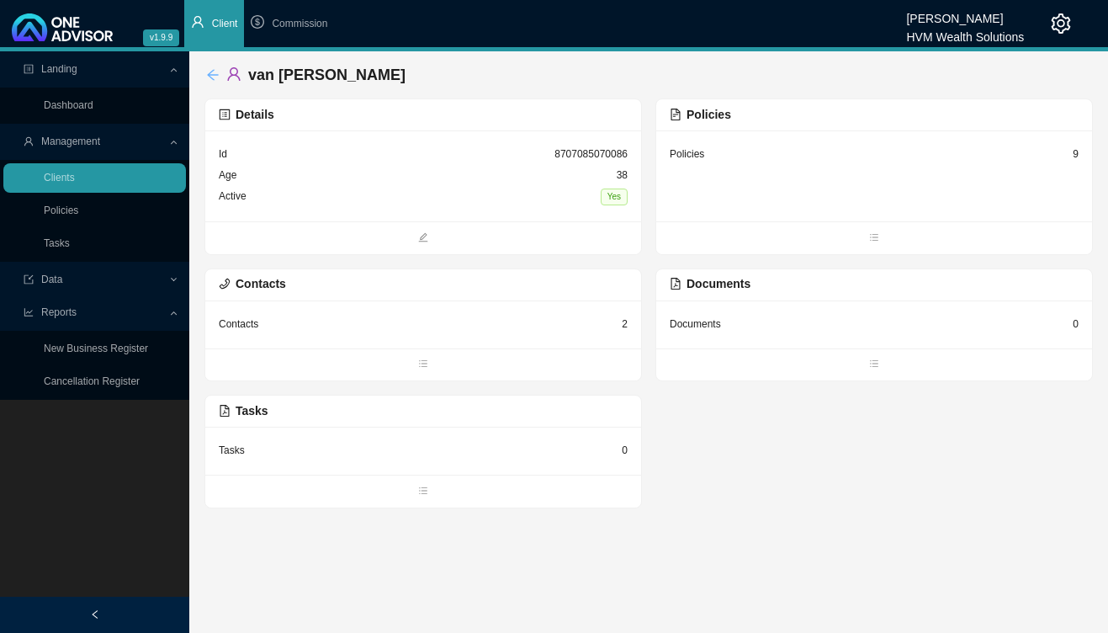
click at [217, 77] on icon "arrow-left" at bounding box center [212, 74] width 13 height 13
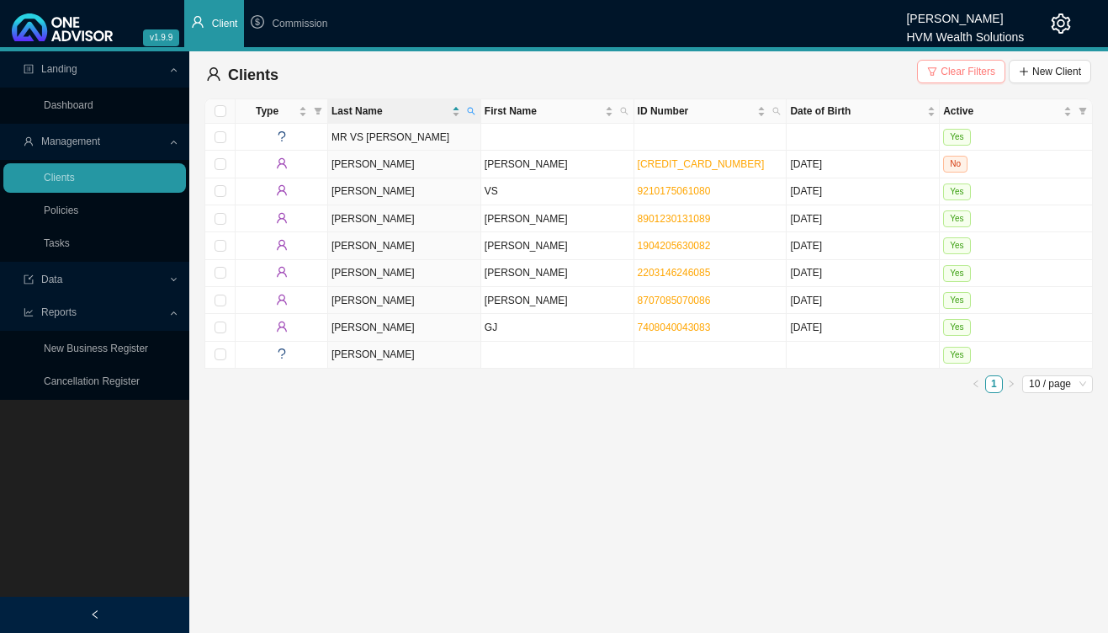
click at [972, 70] on span "Clear Filters" at bounding box center [968, 71] width 55 height 17
